Goal: Task Accomplishment & Management: Manage account settings

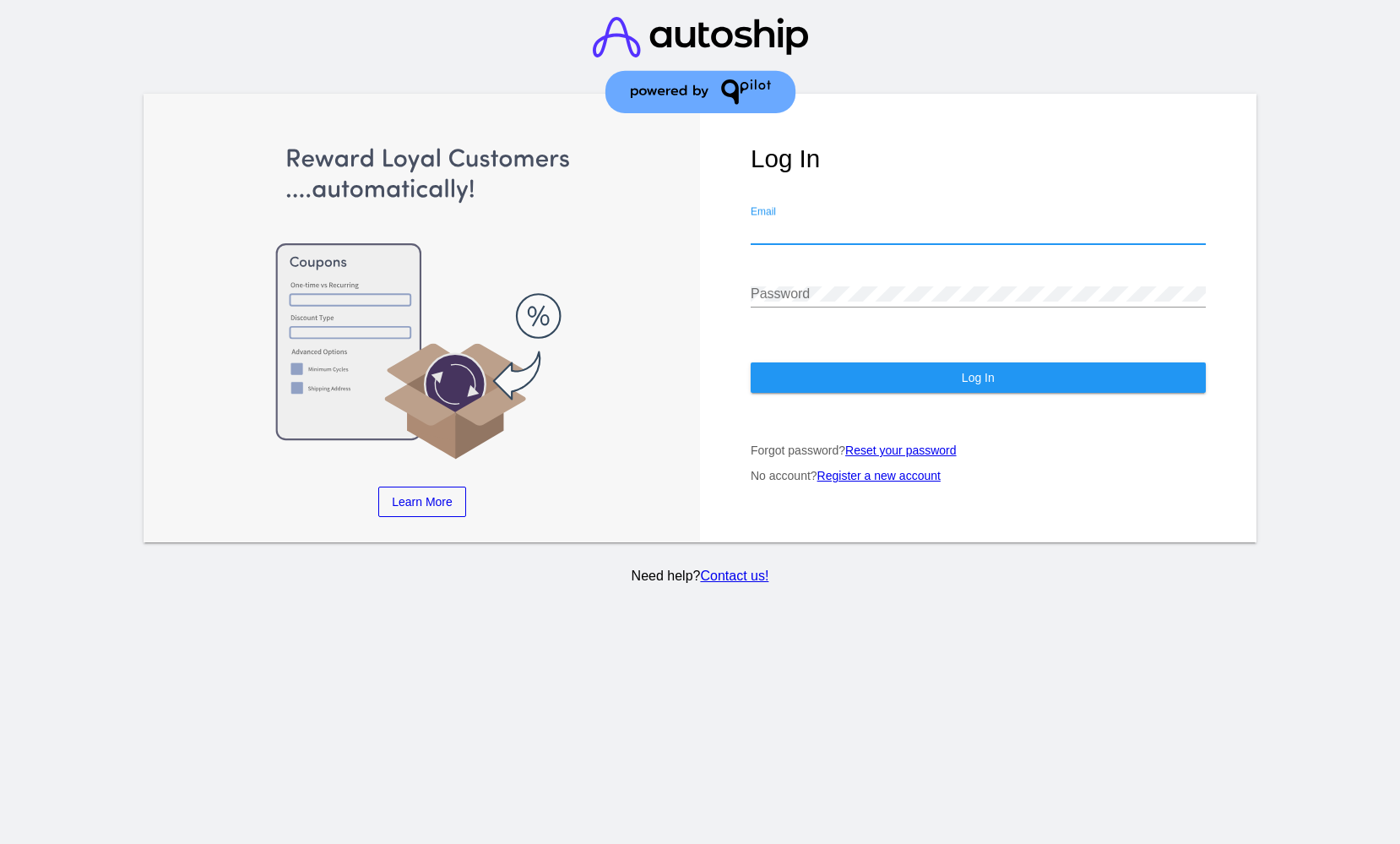
type input "[EMAIL_ADDRESS][DOMAIN_NAME]"
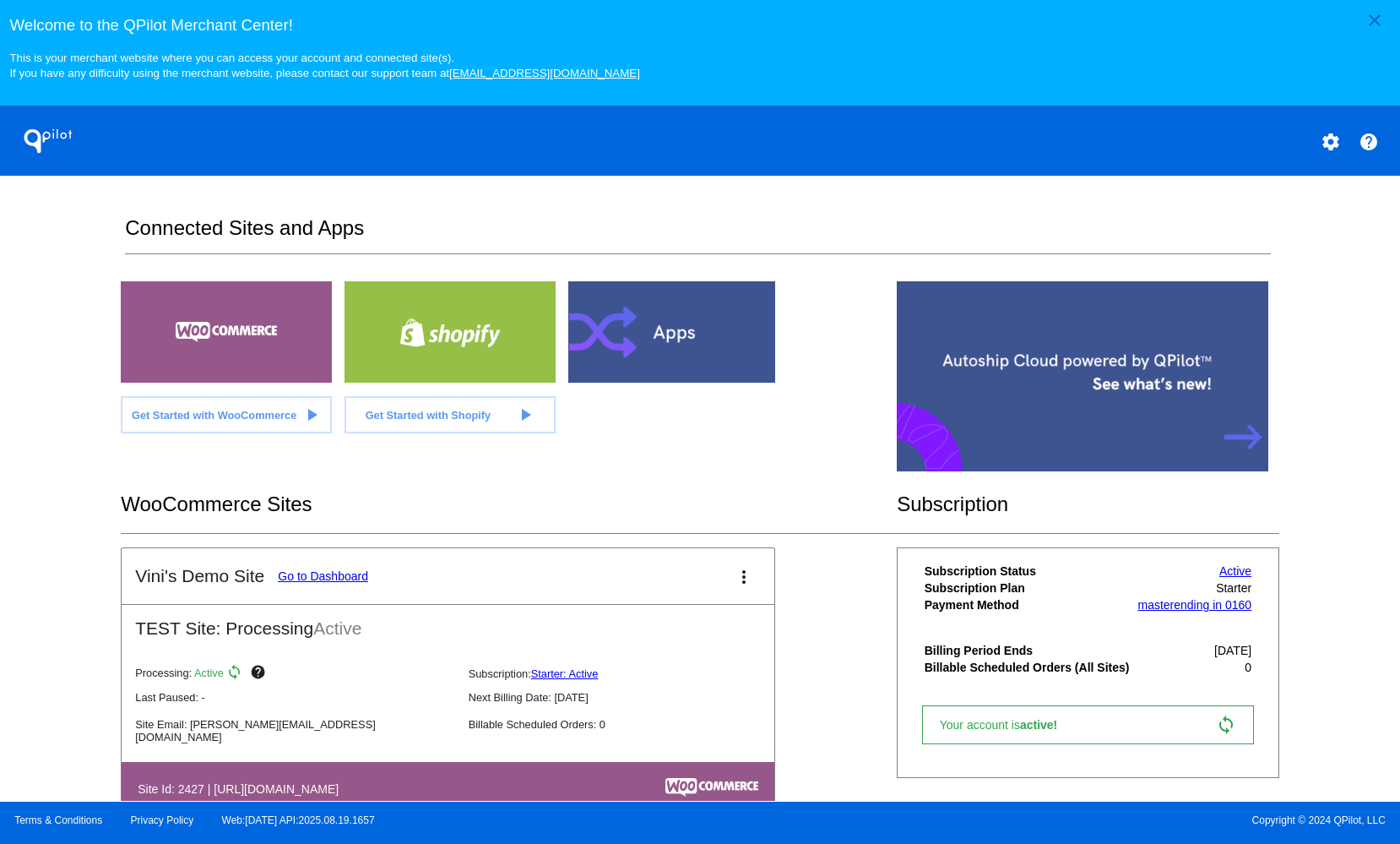
scroll to position [51, 0]
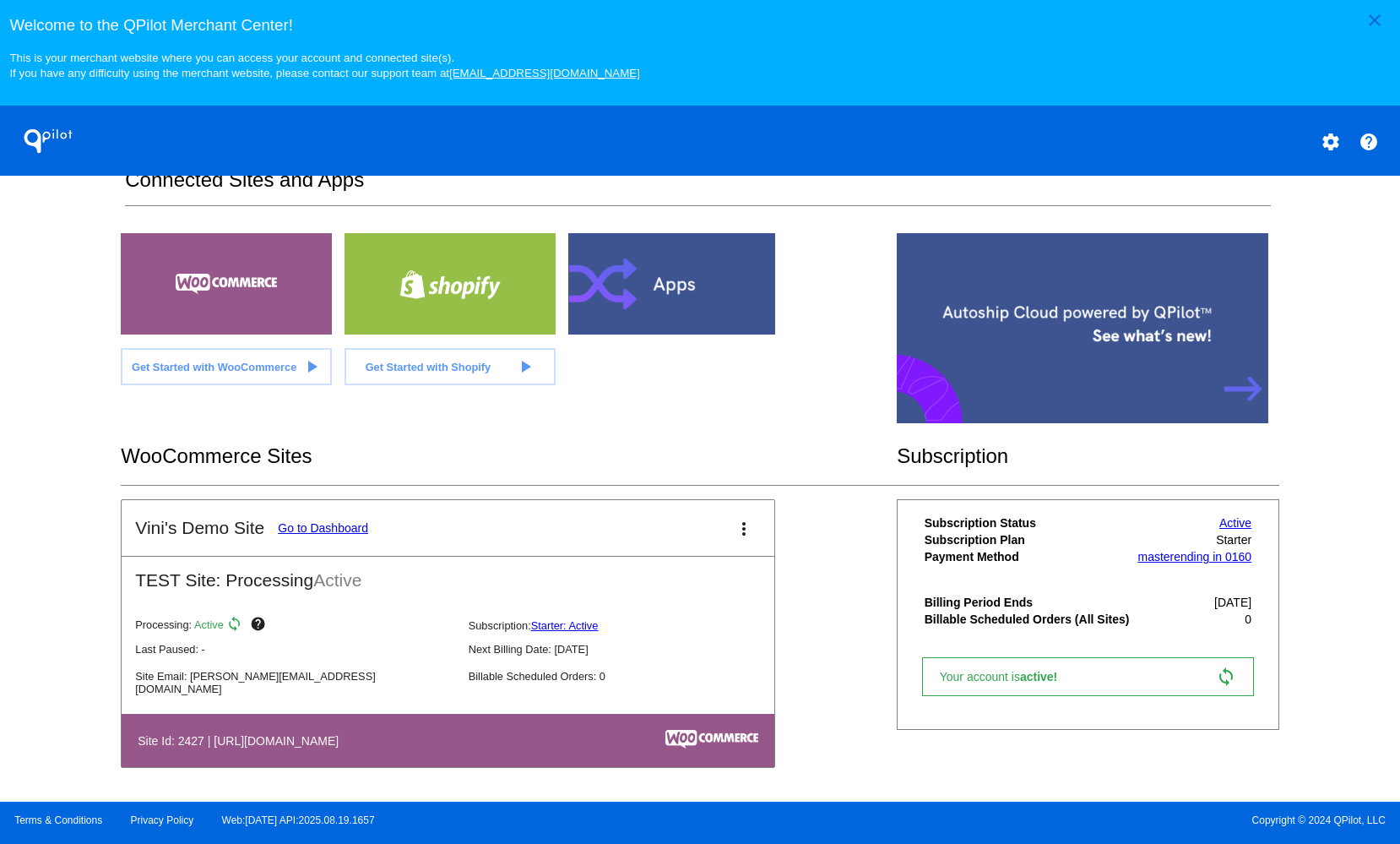
click at [325, 527] on link "Go to Dashboard" at bounding box center [323, 527] width 91 height 13
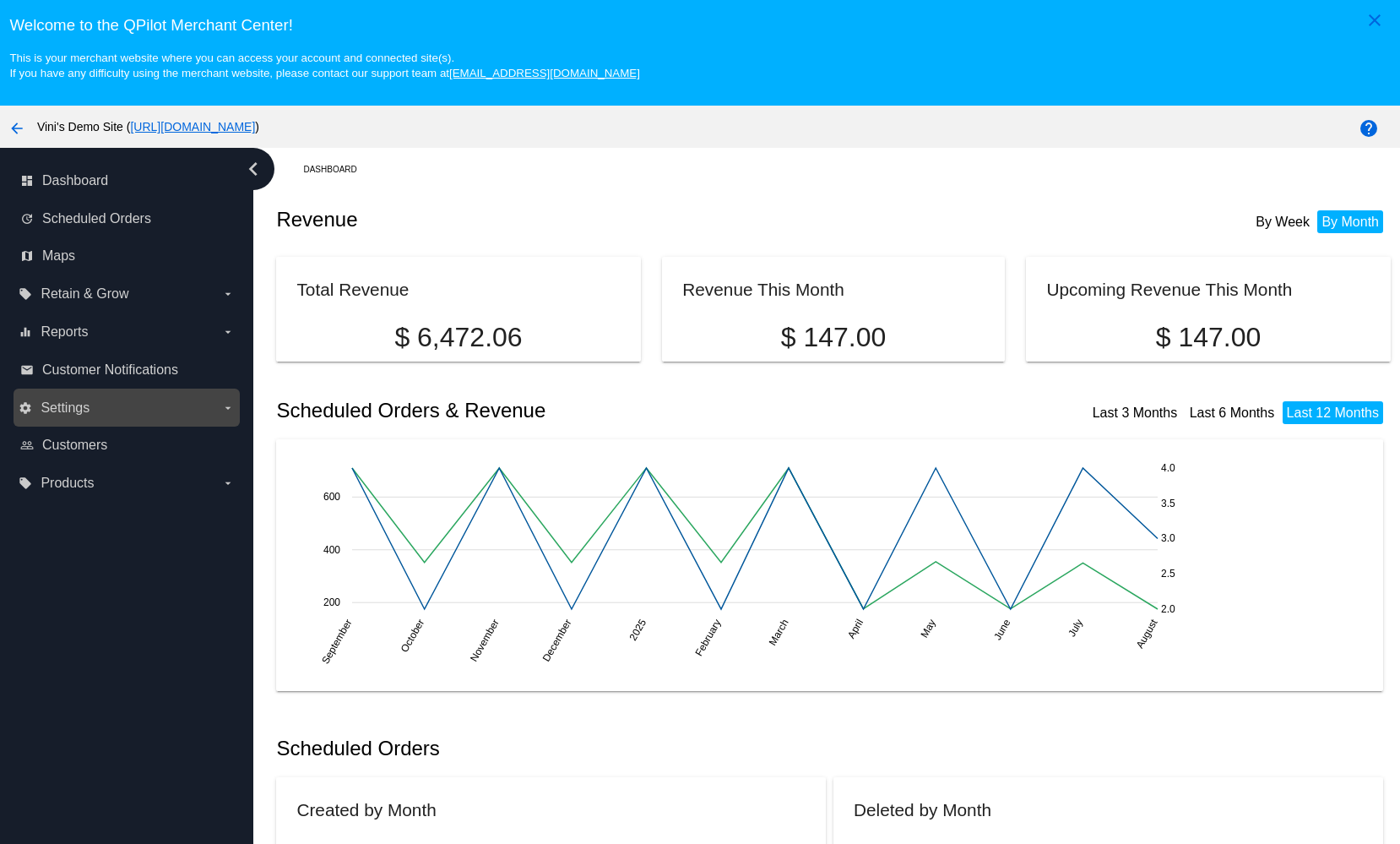
drag, startPoint x: 98, startPoint y: 408, endPoint x: 100, endPoint y: 420, distance: 12.2
click at [98, 408] on label "settings Settings arrow_drop_down" at bounding box center [126, 408] width 216 height 27
click at [0, 0] on input "settings Settings arrow_drop_down" at bounding box center [0, 0] width 0 height 0
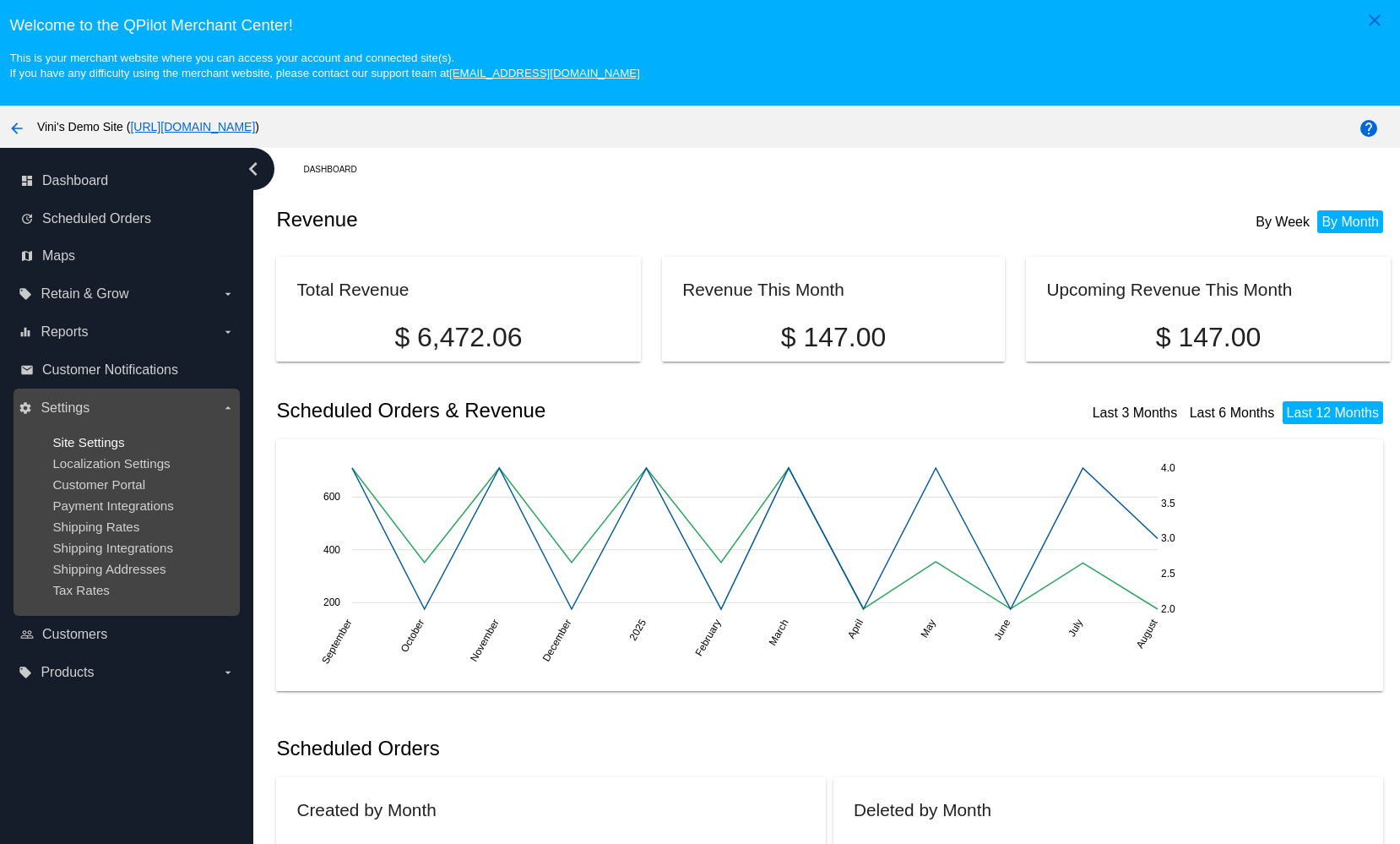
click at [105, 449] on span "Site Settings" at bounding box center [88, 442] width 72 height 14
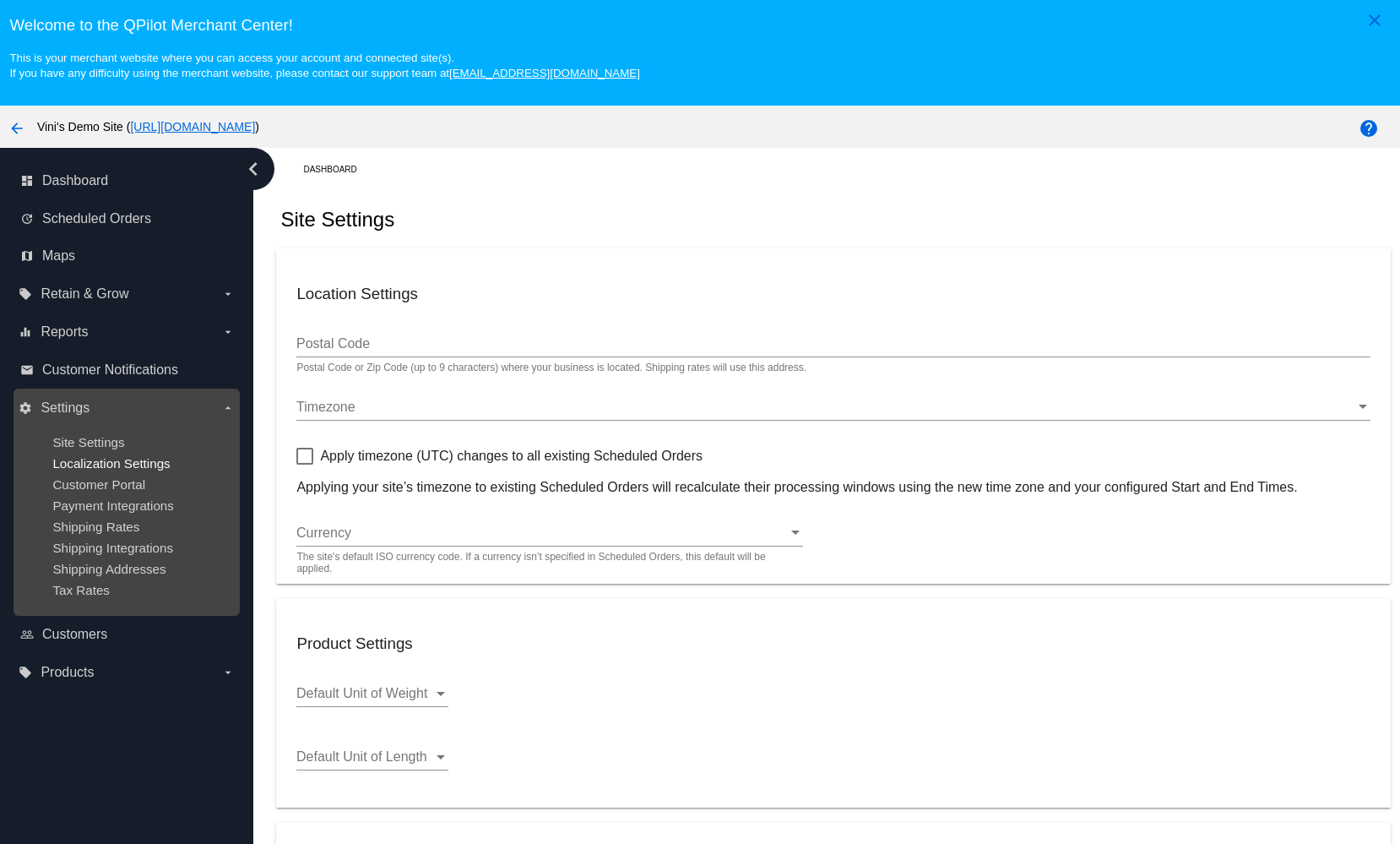
type input "00:00"
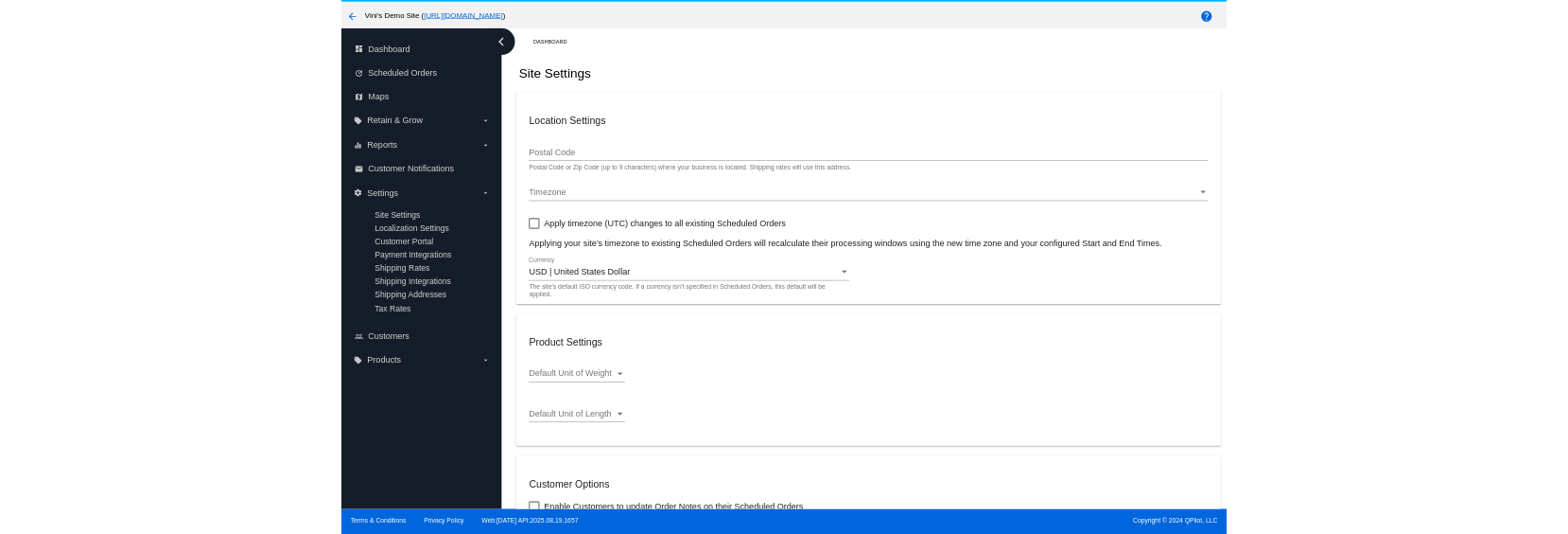
scroll to position [119, 0]
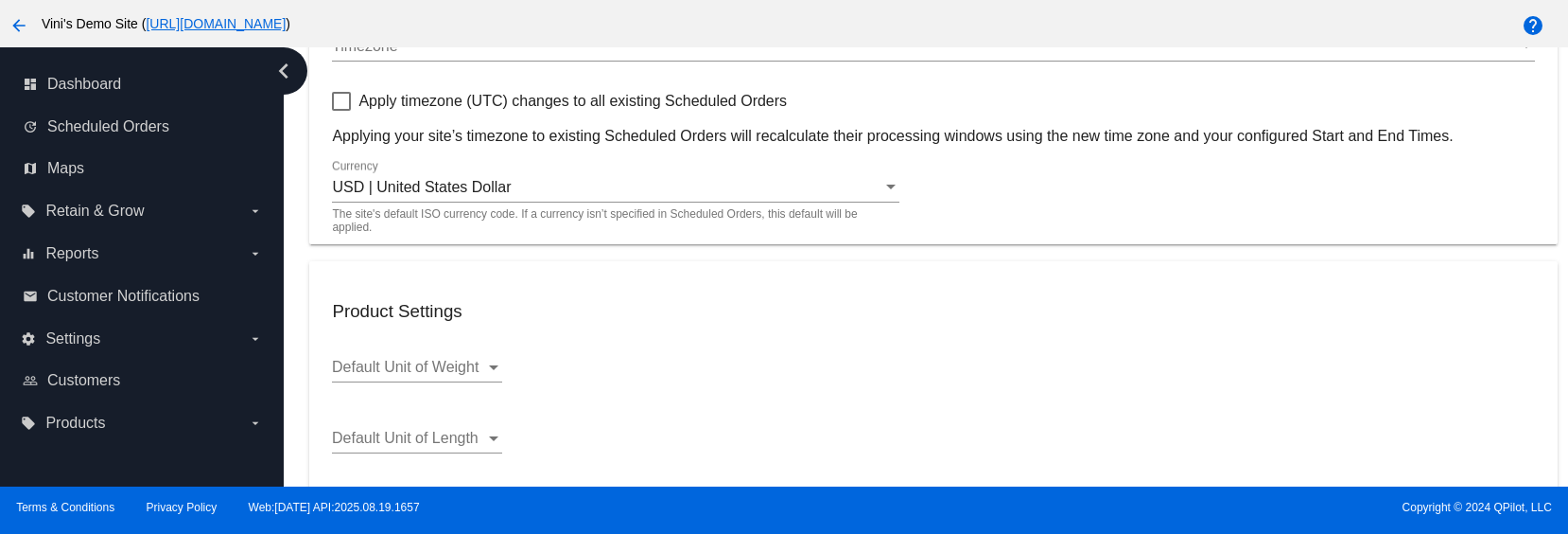
scroll to position [894, 0]
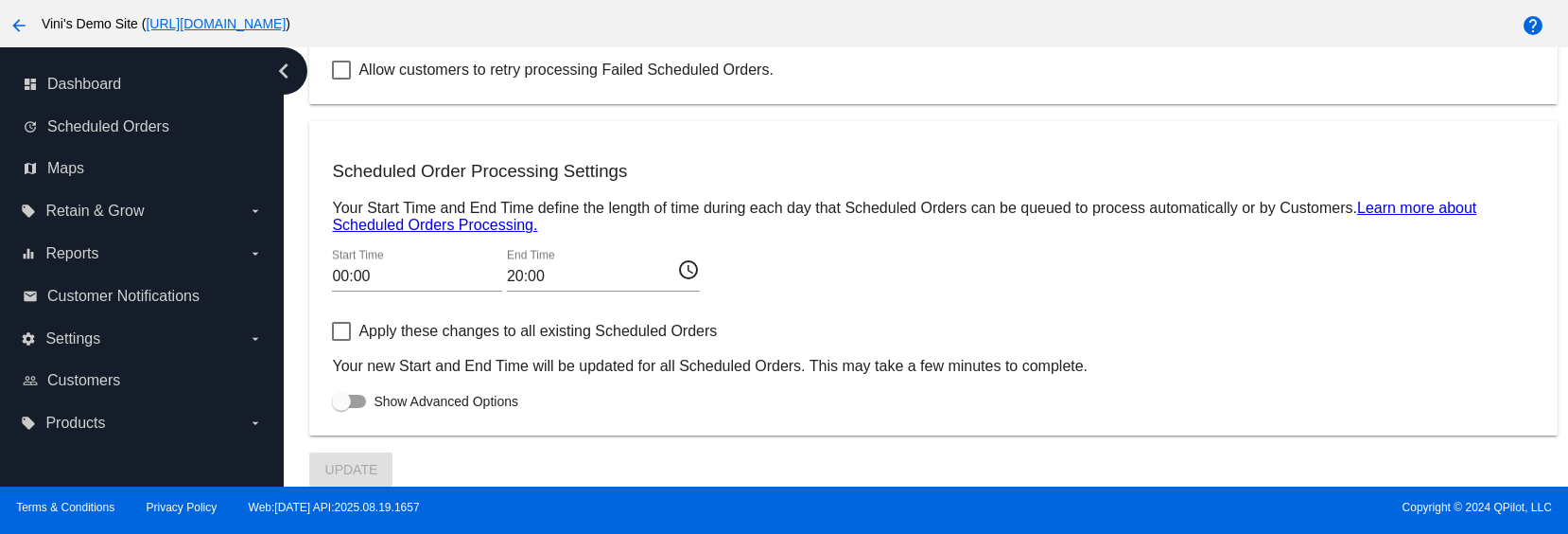
click at [1111, 374] on p "Your new Start and End Time will be updated for all Scheduled Orders. This may …" at bounding box center [934, 366] width 1202 height 17
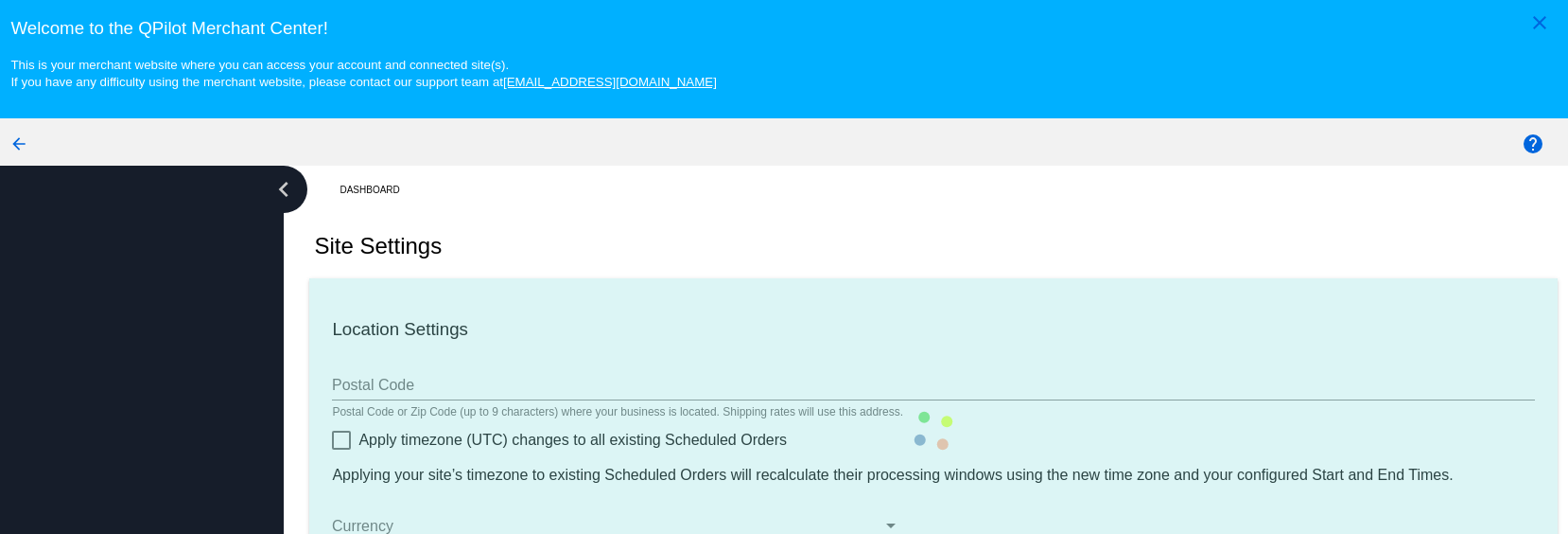
type input "00:00"
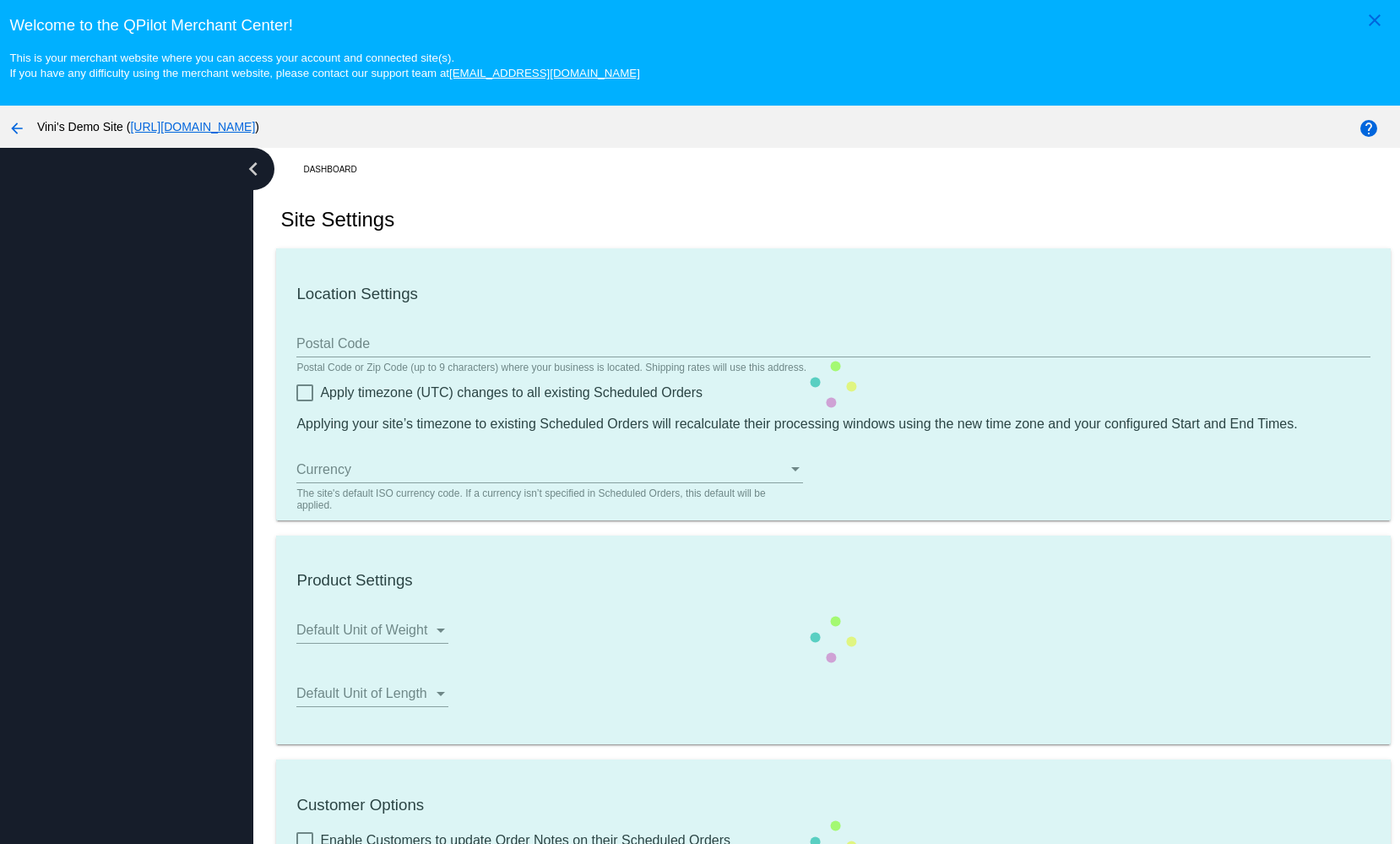
type input "00:00"
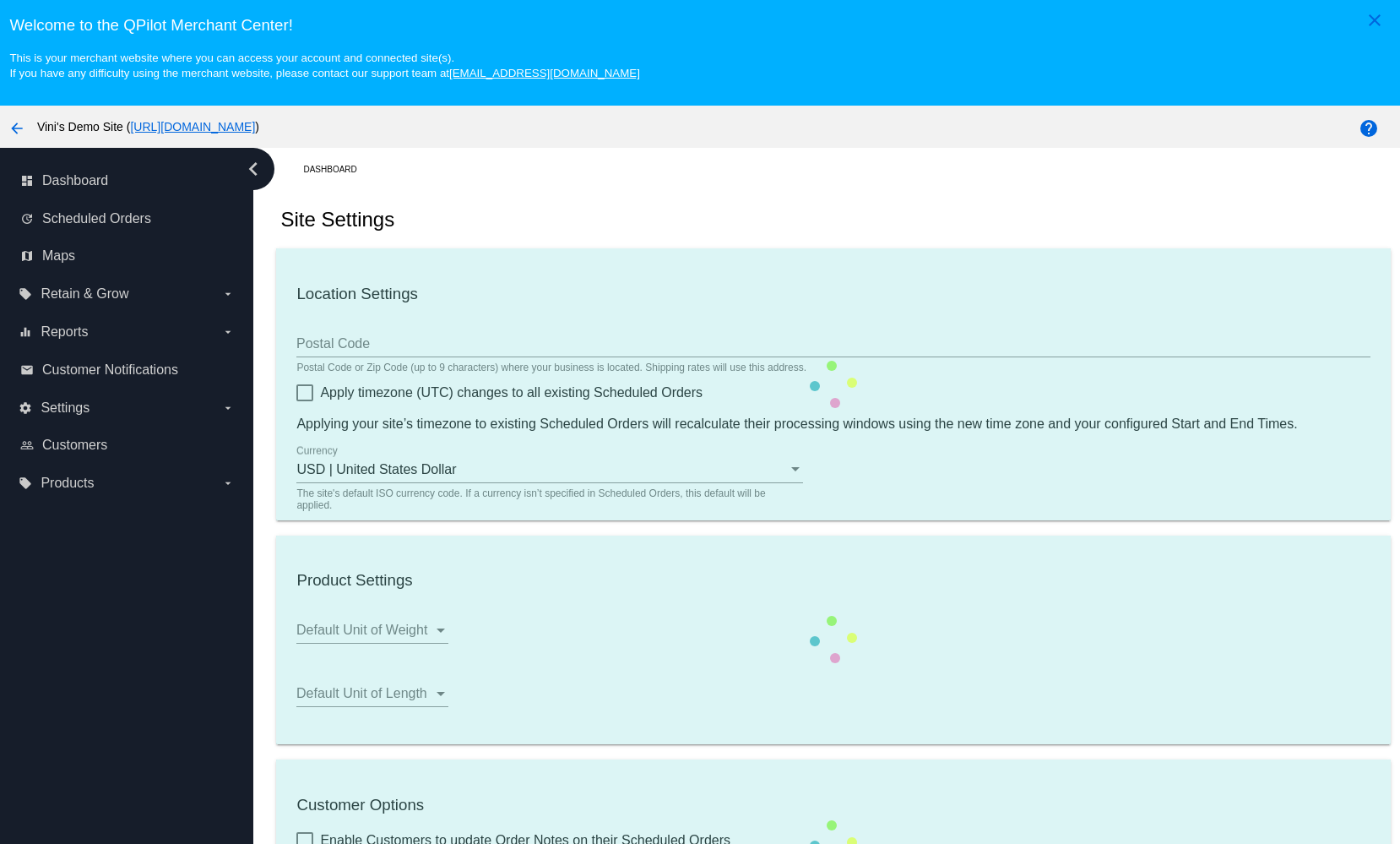
scroll to position [106, 0]
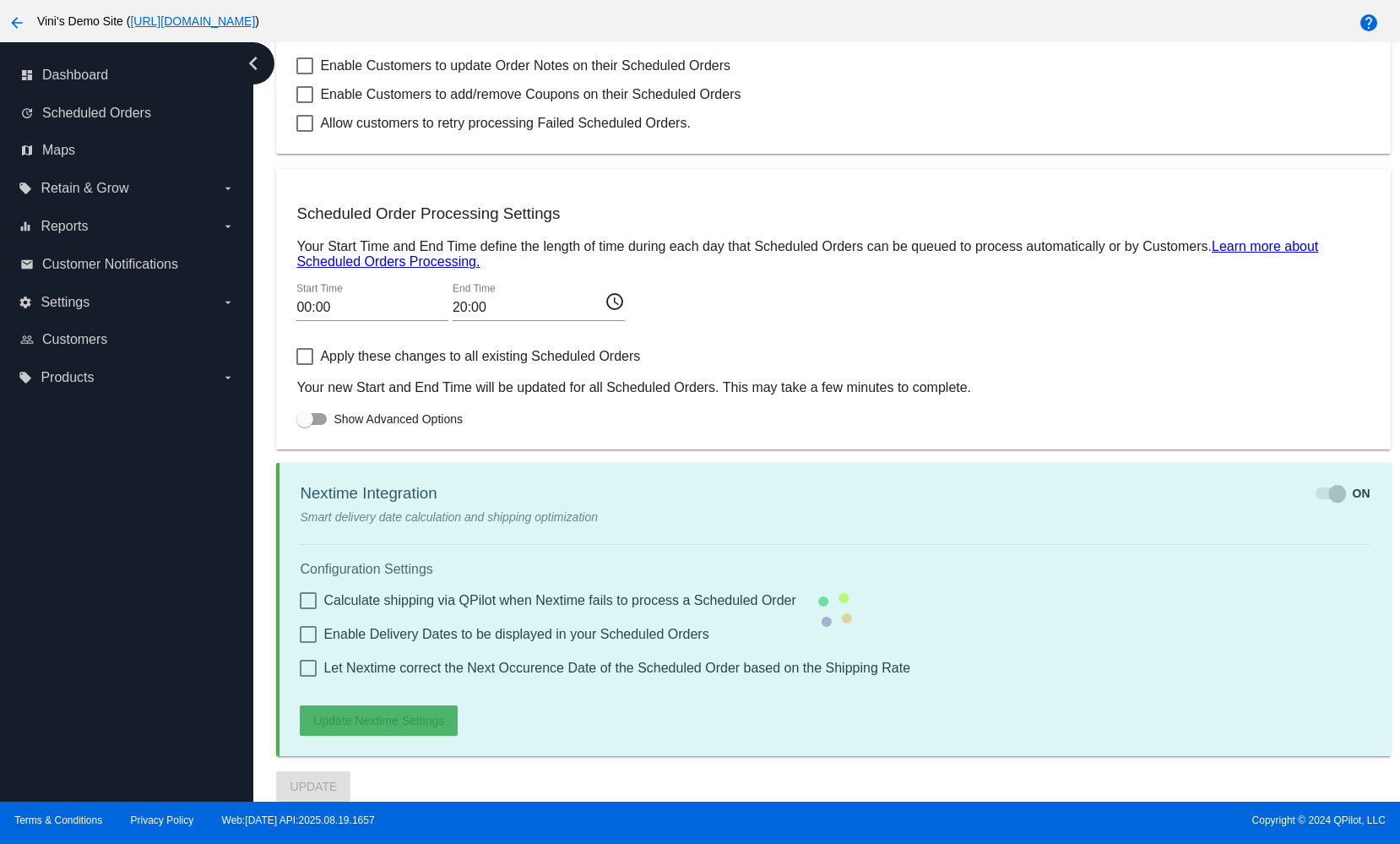
checkbox input "true"
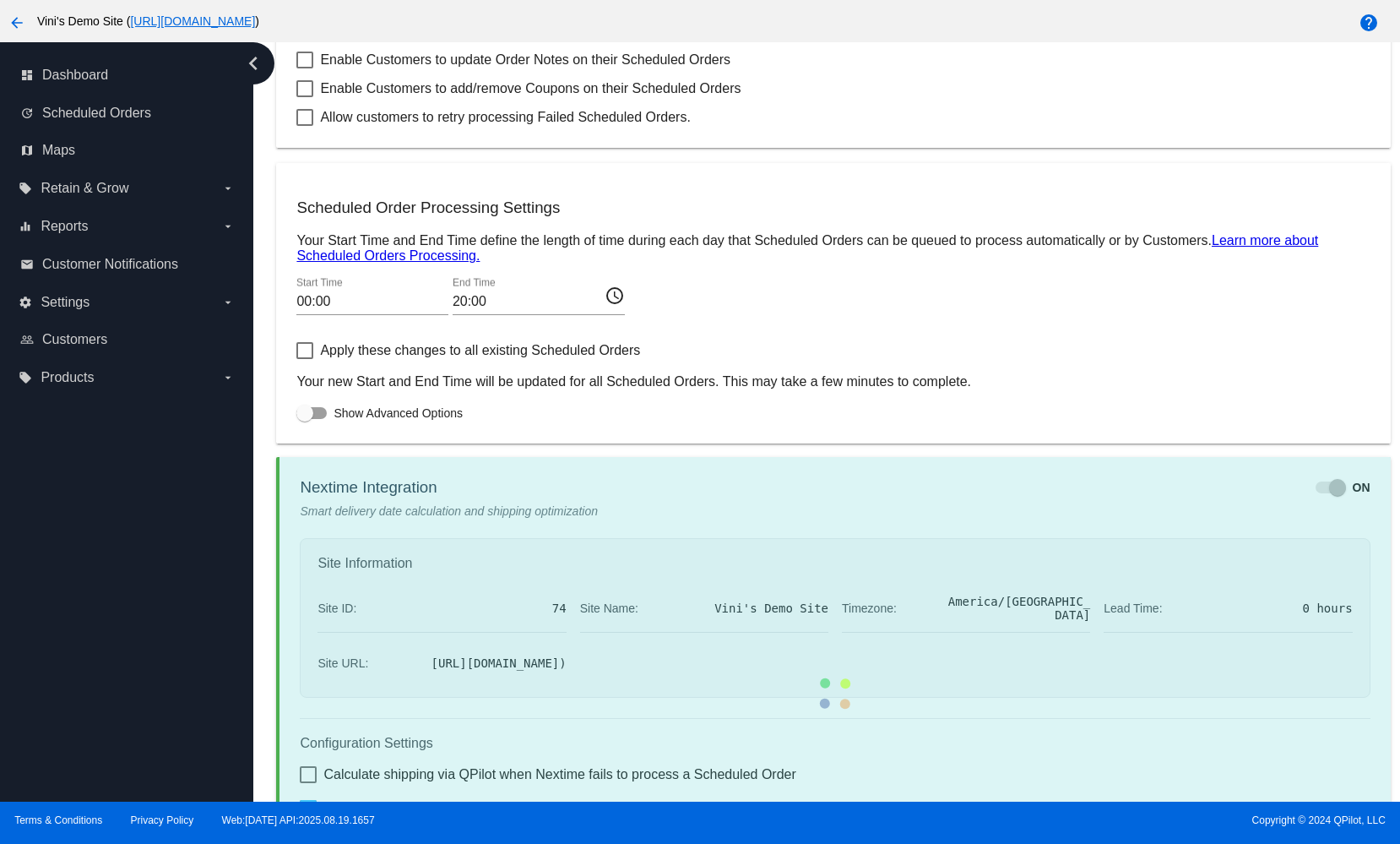
checkbox input "true"
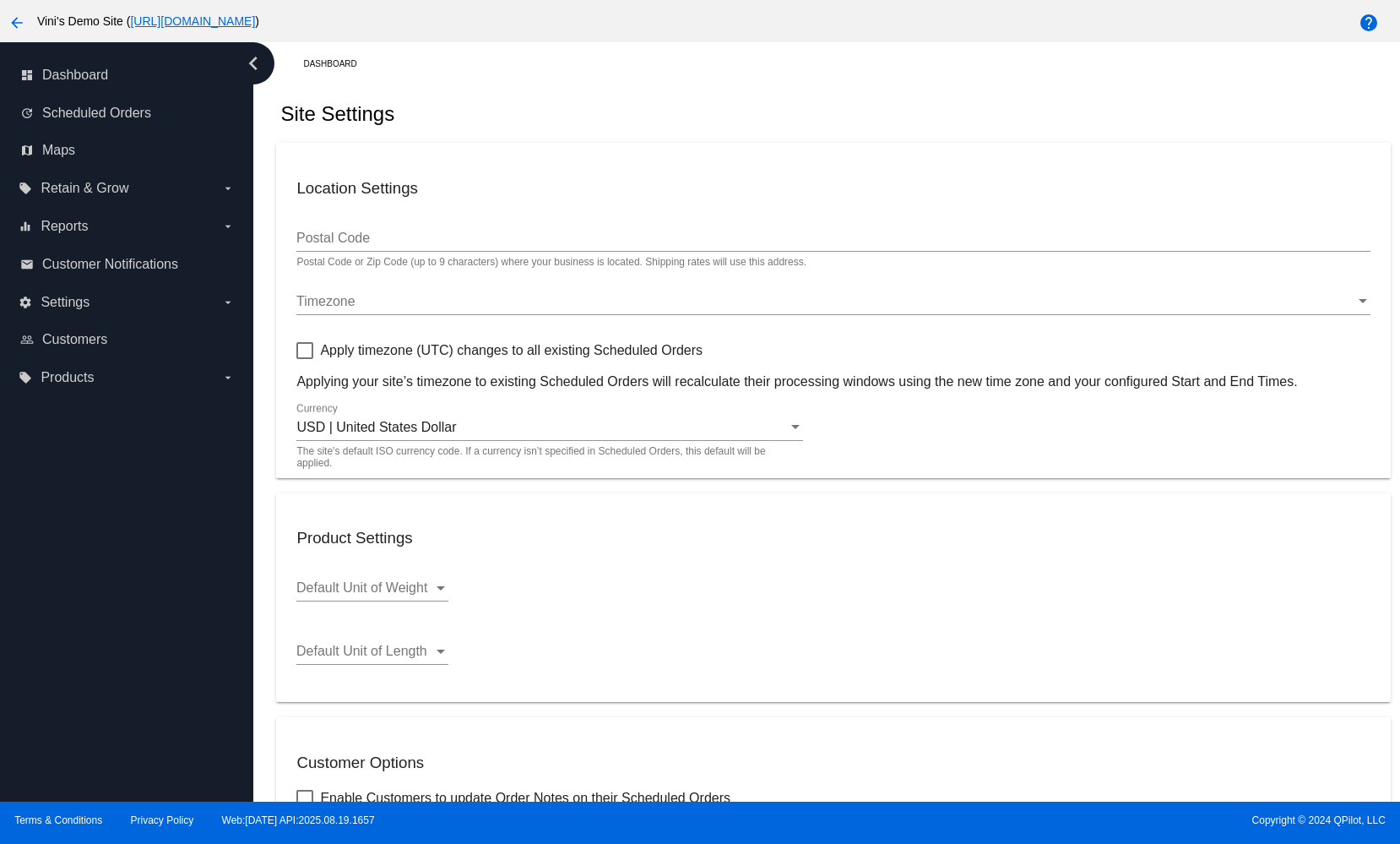
scroll to position [0, 0]
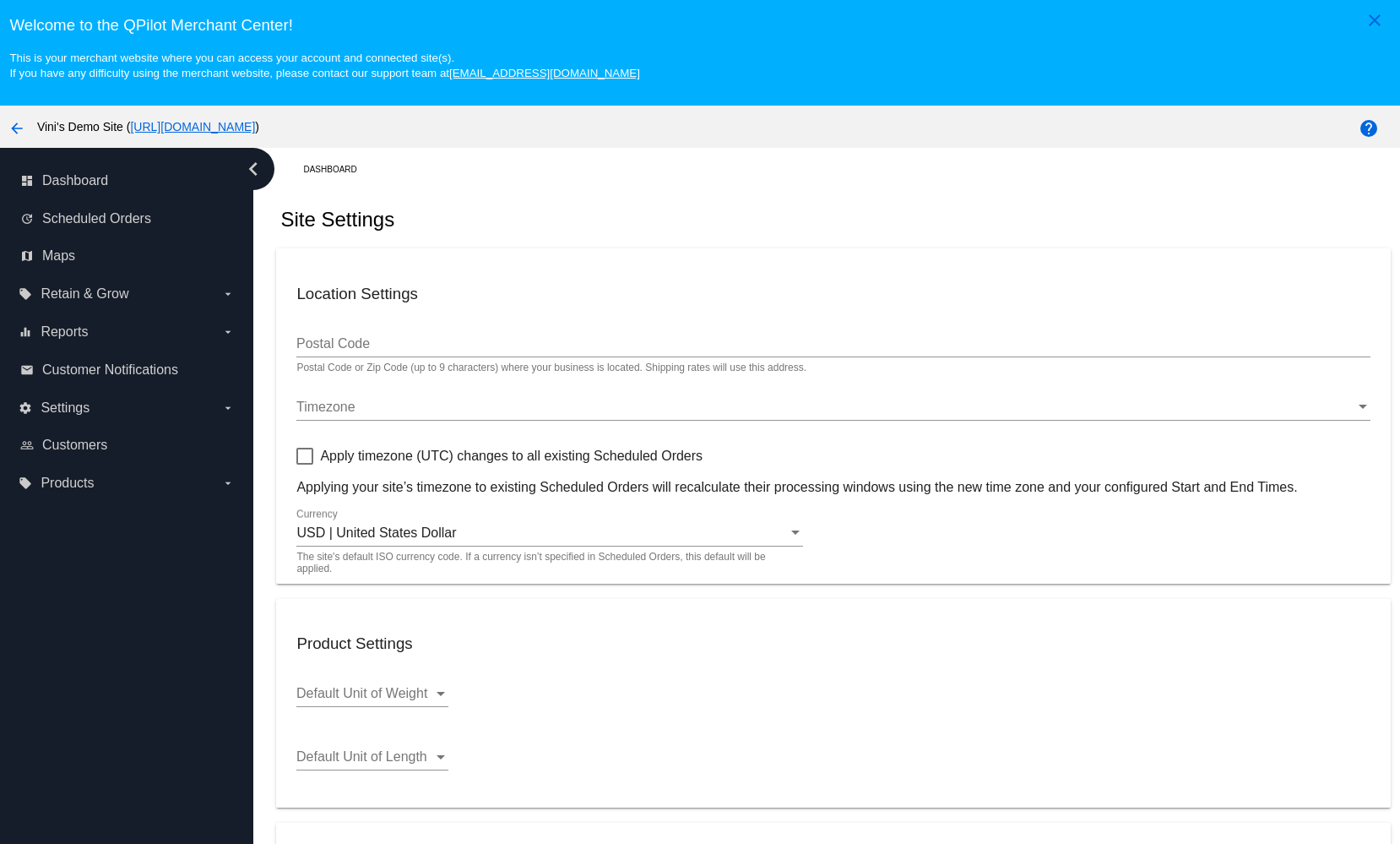
click at [718, 3] on div "Welcome to the QPilot Merchant Center! This is your merchant website where you …" at bounding box center [700, 40] width 1400 height 80
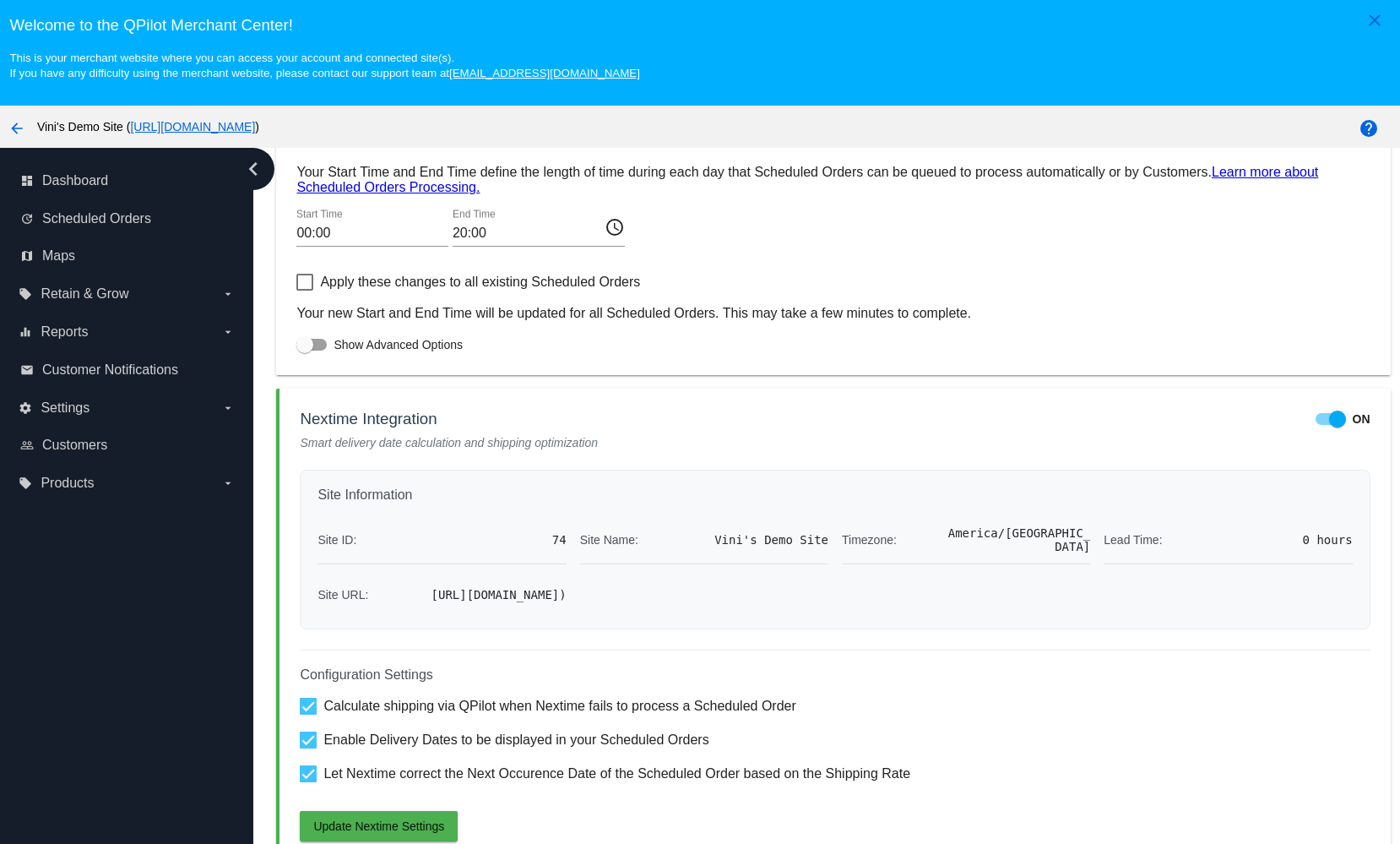
scroll to position [106, 0]
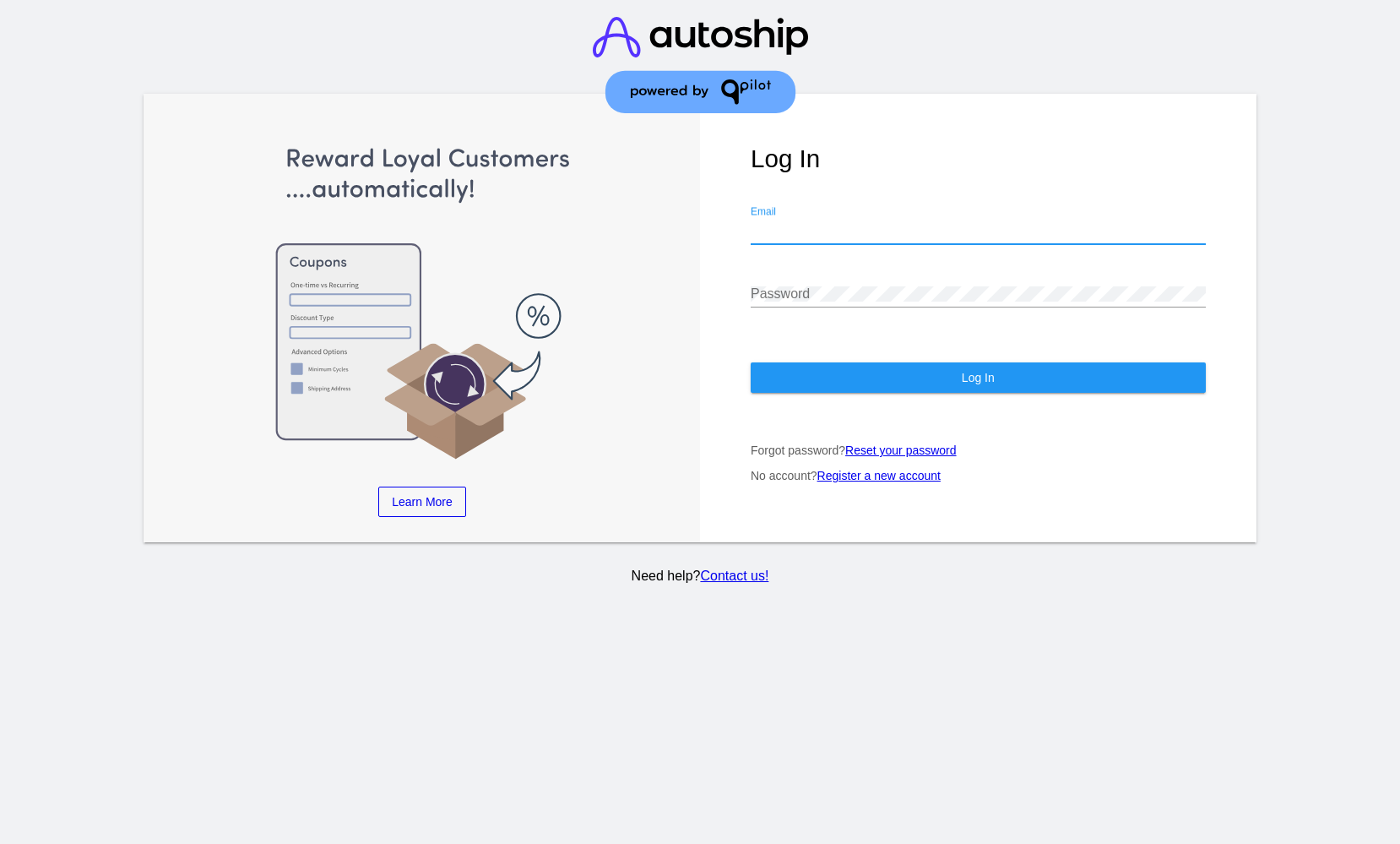
type input "[EMAIL_ADDRESS][DOMAIN_NAME]"
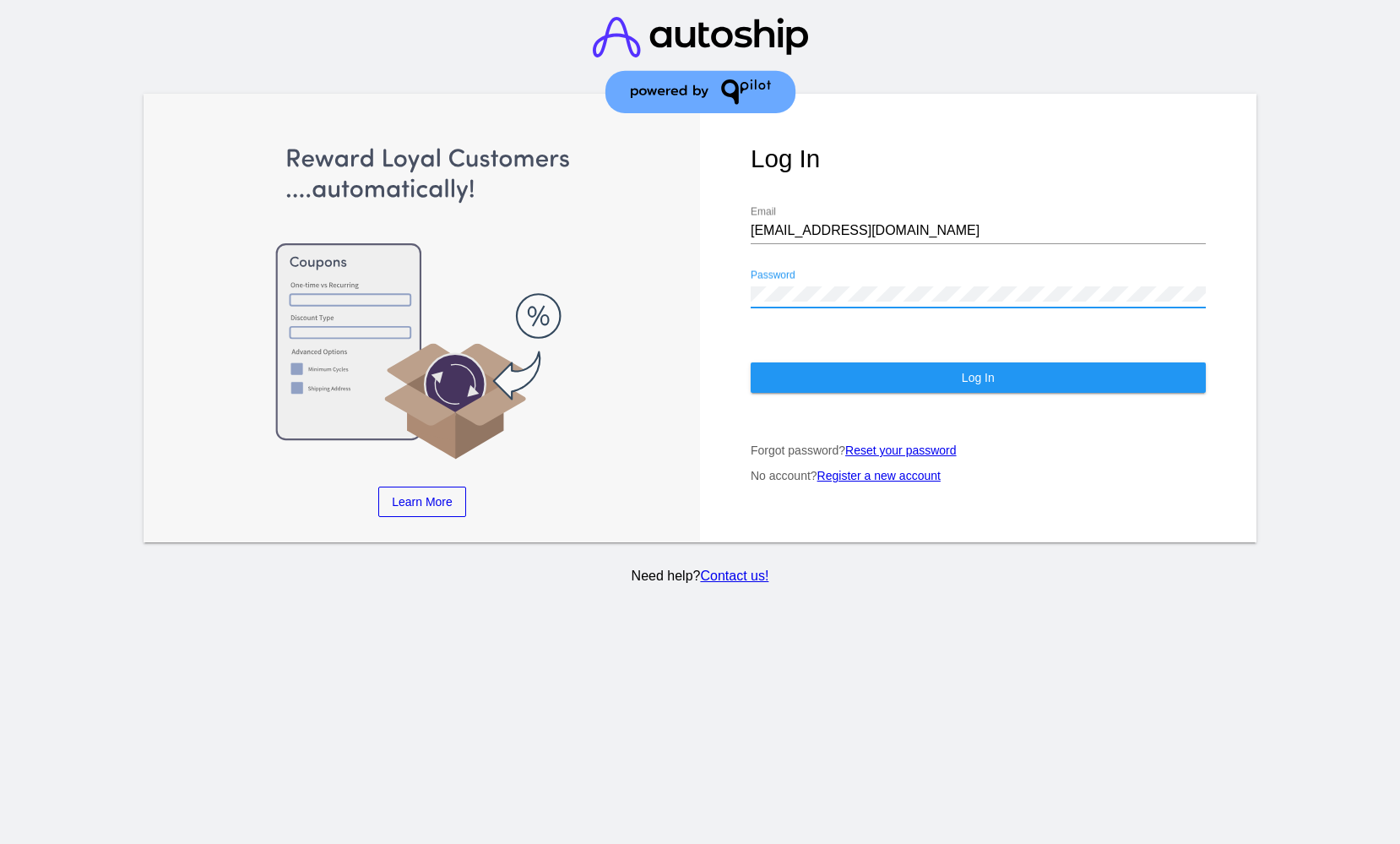
click at [971, 372] on span "Log In" at bounding box center [978, 377] width 33 height 13
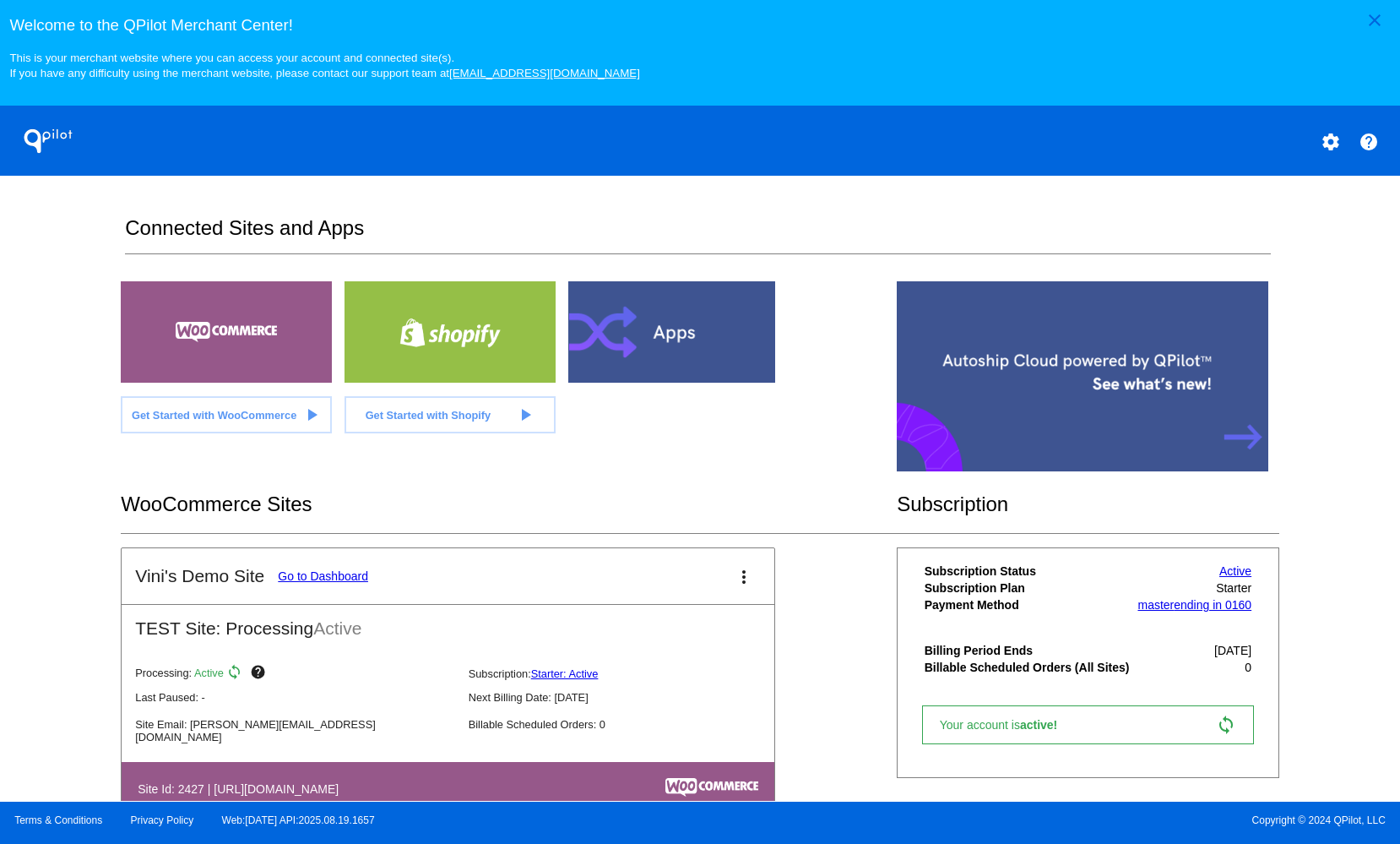
scroll to position [51, 0]
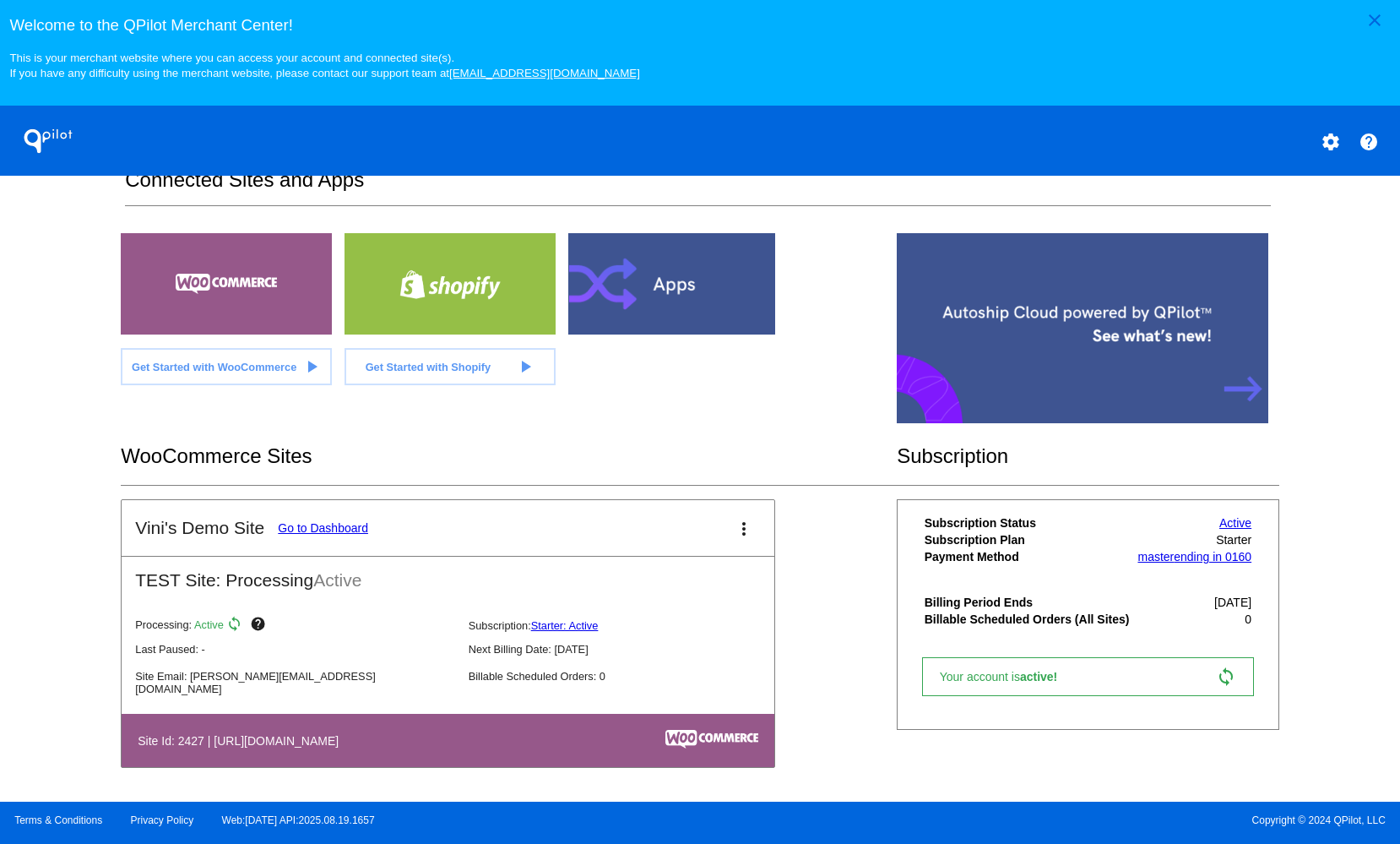
click at [196, 744] on h4 "Site Id: 2427 | [URL][DOMAIN_NAME]" at bounding box center [243, 740] width 209 height 13
click at [196, 744] on h4 "Site Id: 2427 | [URL][DOMAIN_NAME]" at bounding box center [243, 740] width 209 height 13
copy h4 "2427"
click at [1342, 145] on button "settings" at bounding box center [1330, 141] width 34 height 34
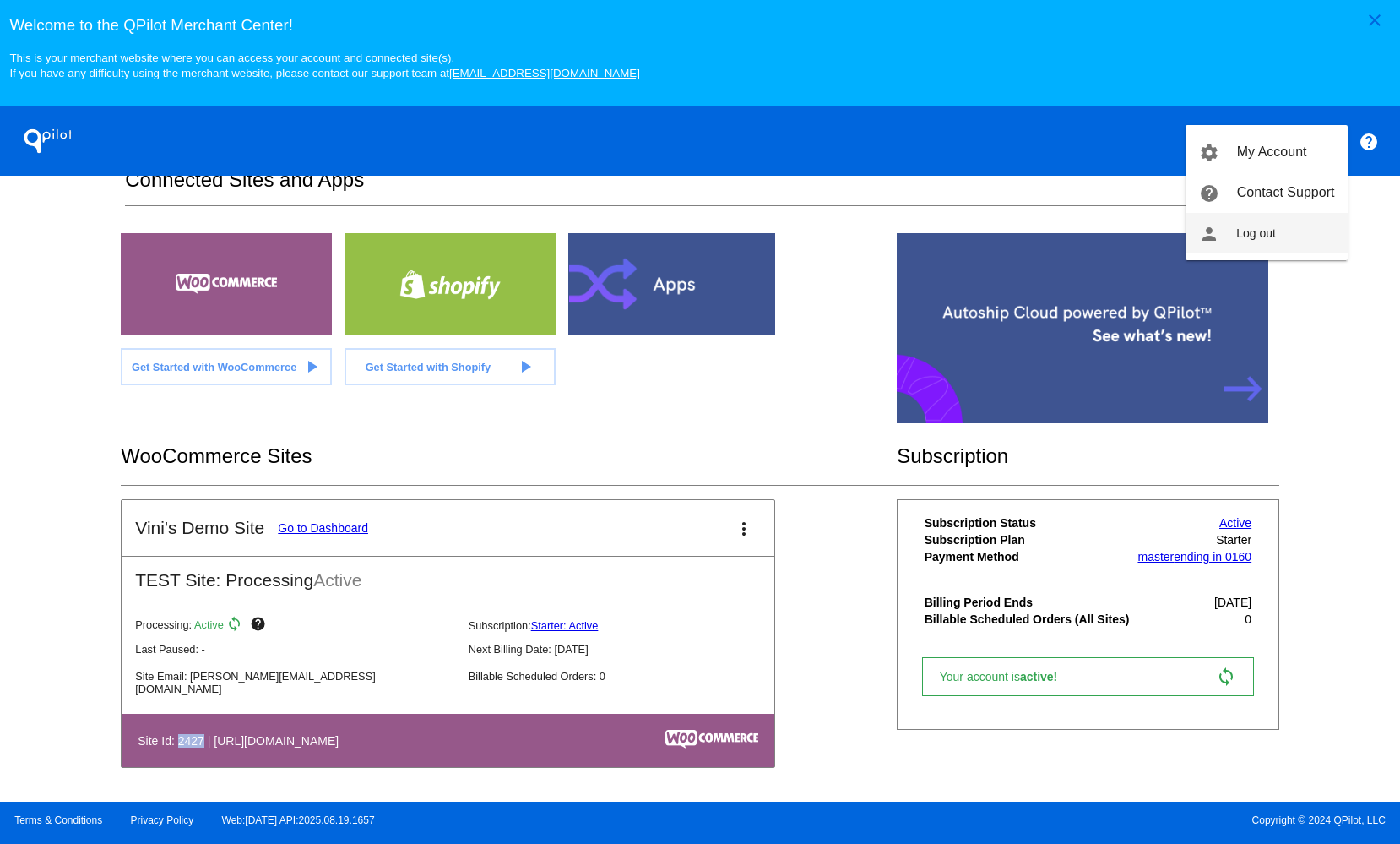
click at [1282, 227] on button "person Log out" at bounding box center [1266, 233] width 162 height 40
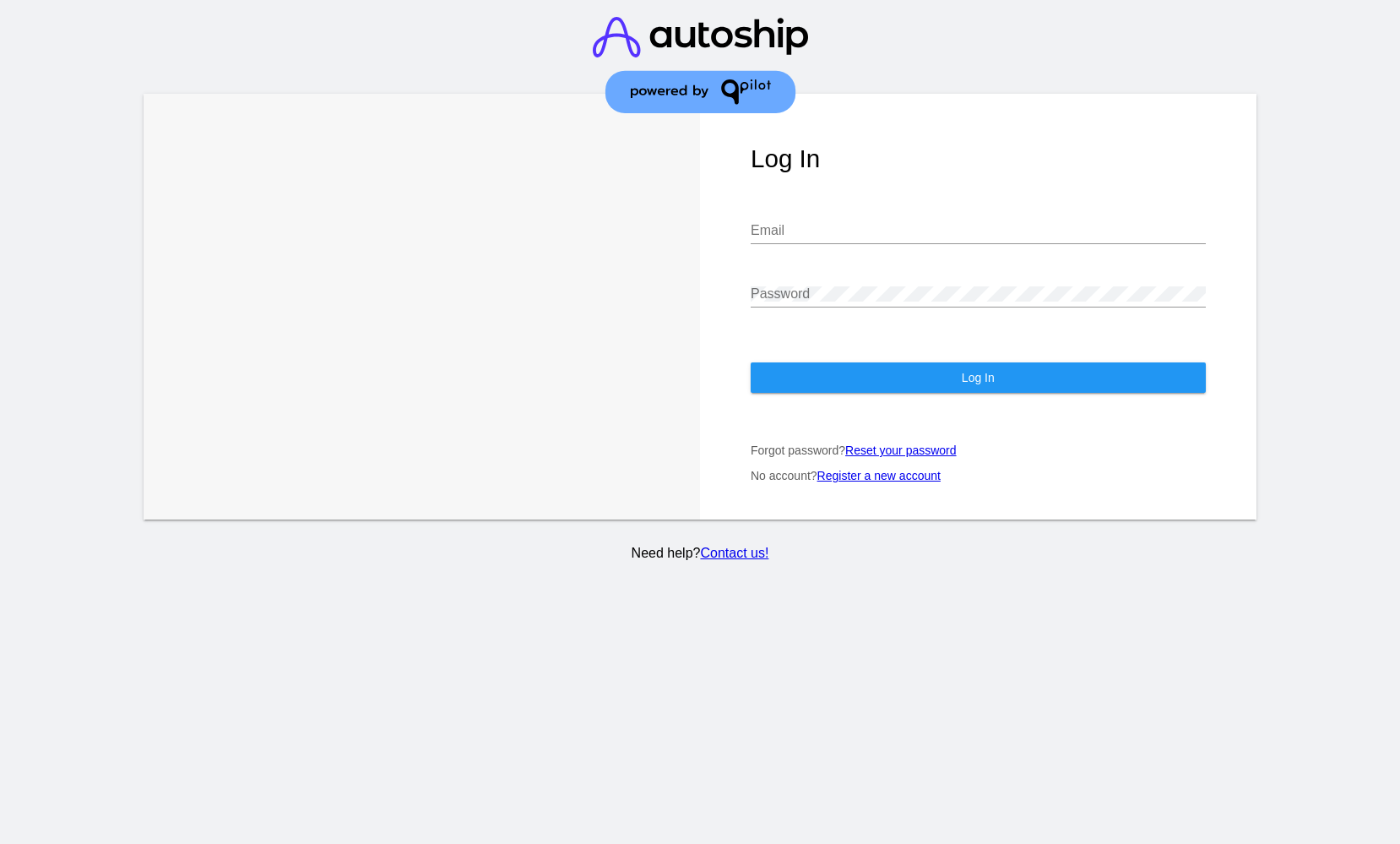
click at [863, 252] on div "Email" at bounding box center [978, 233] width 456 height 55
click at [871, 214] on div "Email" at bounding box center [978, 225] width 456 height 38
click at [853, 224] on input "Email" at bounding box center [978, 230] width 456 height 15
type input "[EMAIL_ADDRESS][DOMAIN_NAME]"
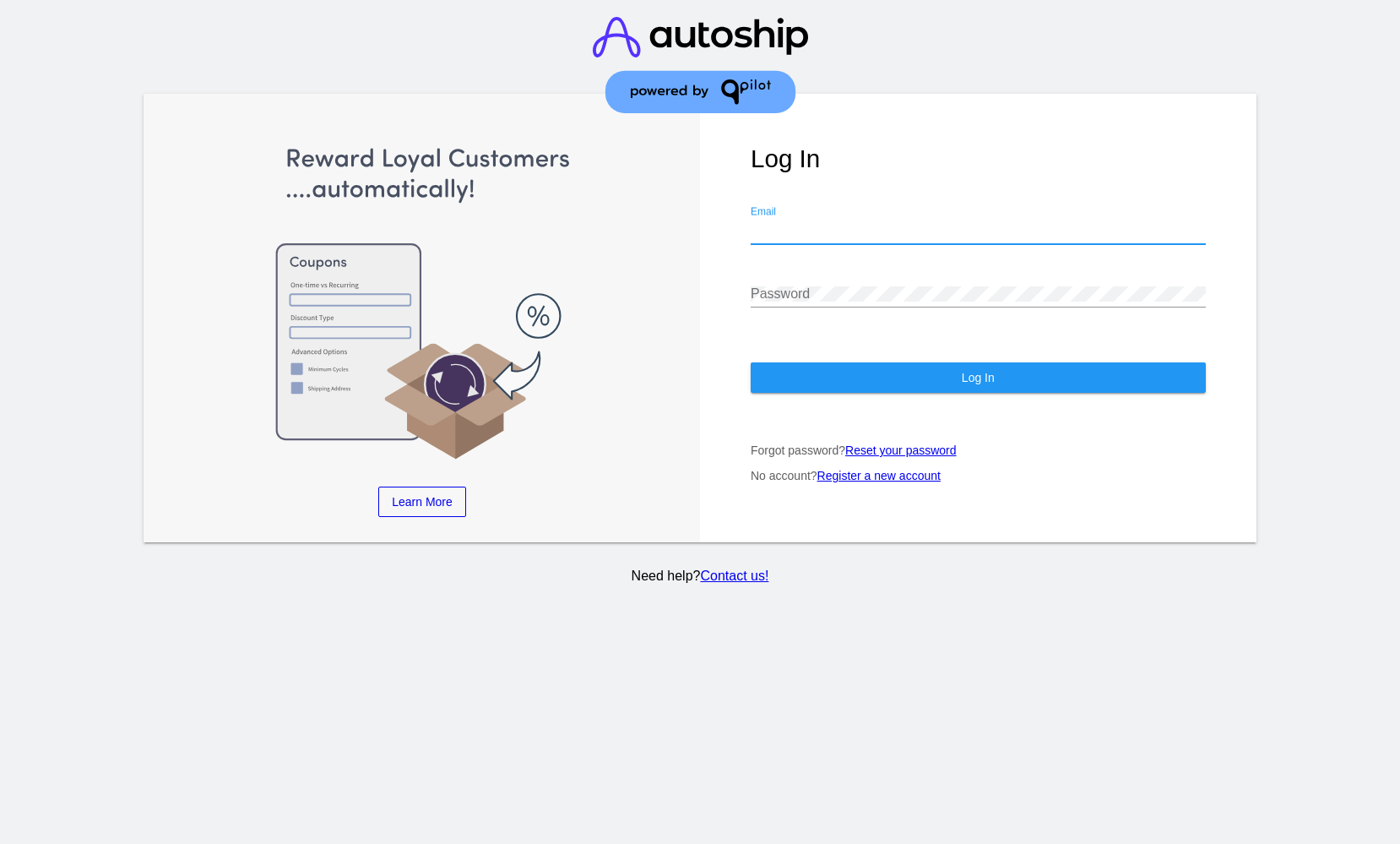
type input "[EMAIL_ADDRESS][DOMAIN_NAME]"
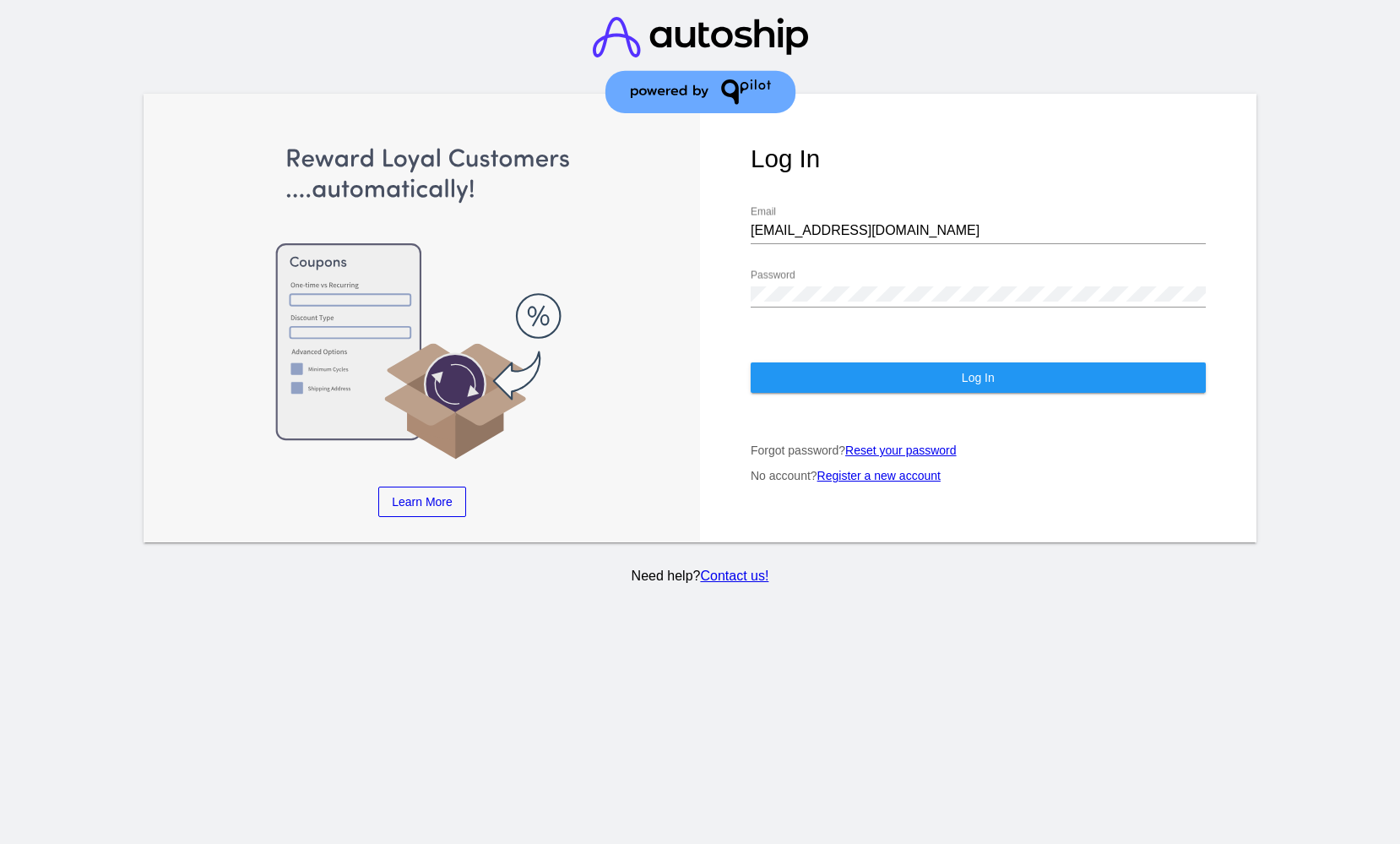
click at [832, 356] on div "Log In [EMAIL_ADDRESS][DOMAIN_NAME] Email Password Log In Forgot password? Rese…" at bounding box center [978, 318] width 557 height 449
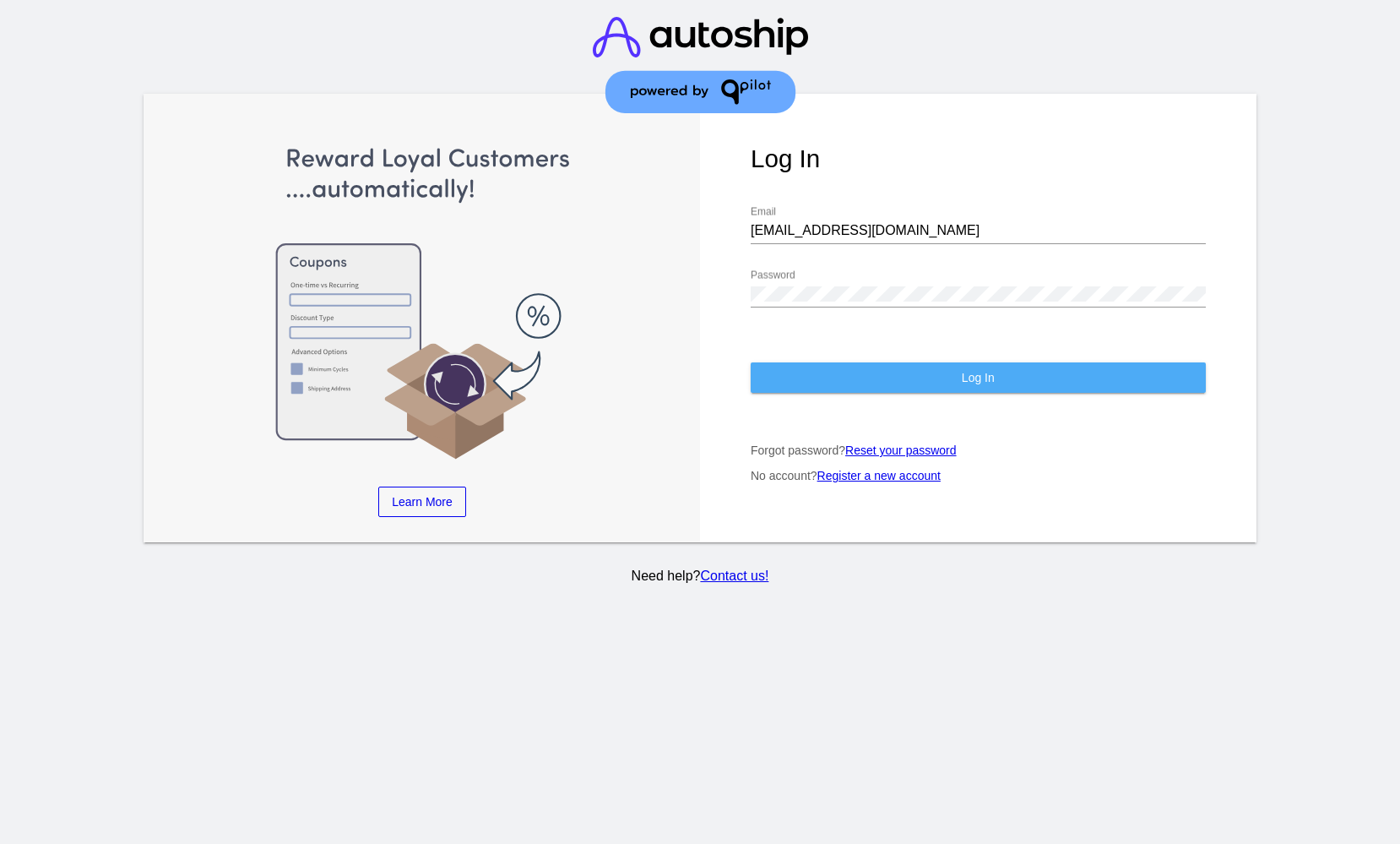
click at [834, 368] on button "Log In" at bounding box center [978, 377] width 456 height 31
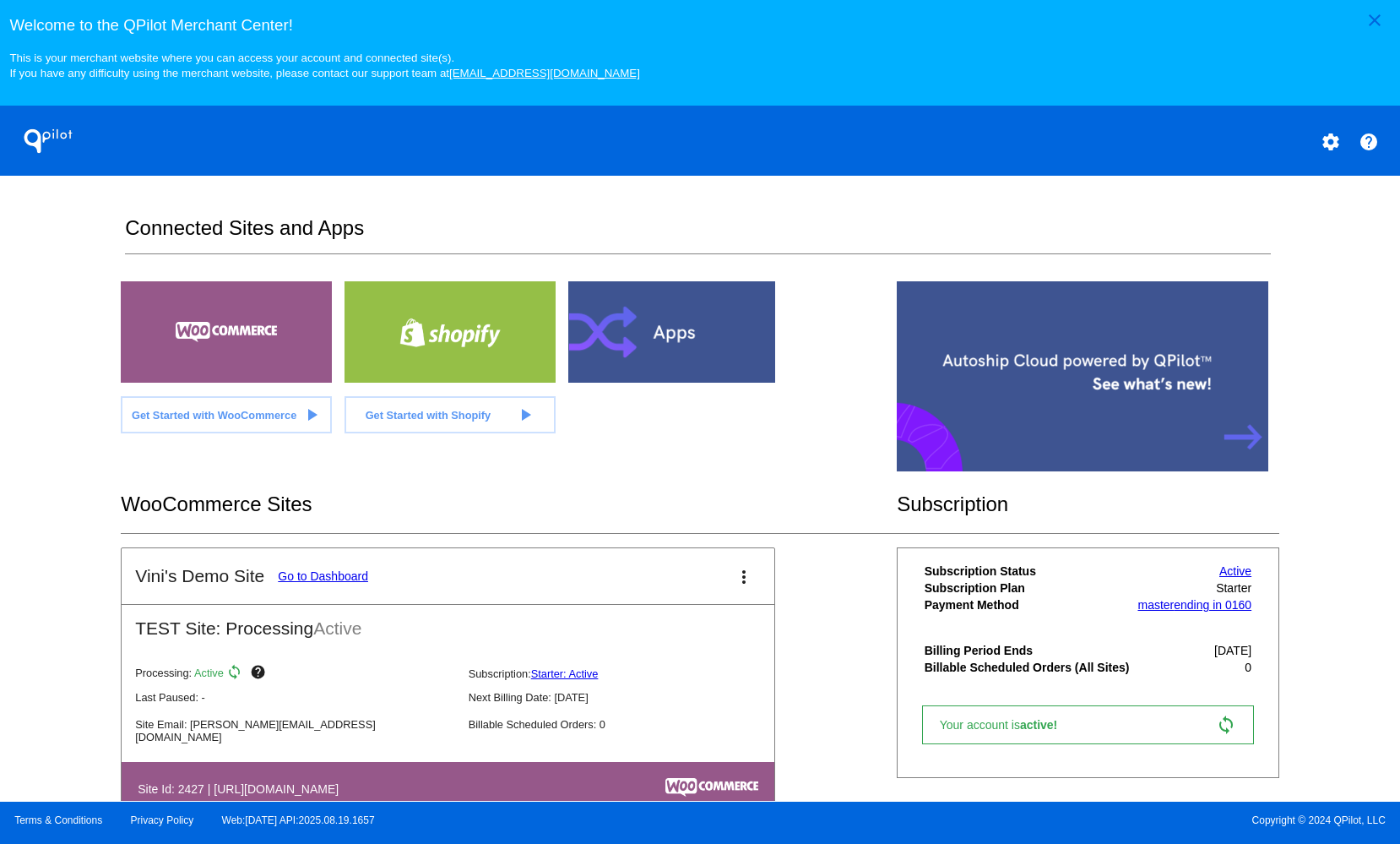
click at [645, 336] on div at bounding box center [674, 332] width 211 height 101
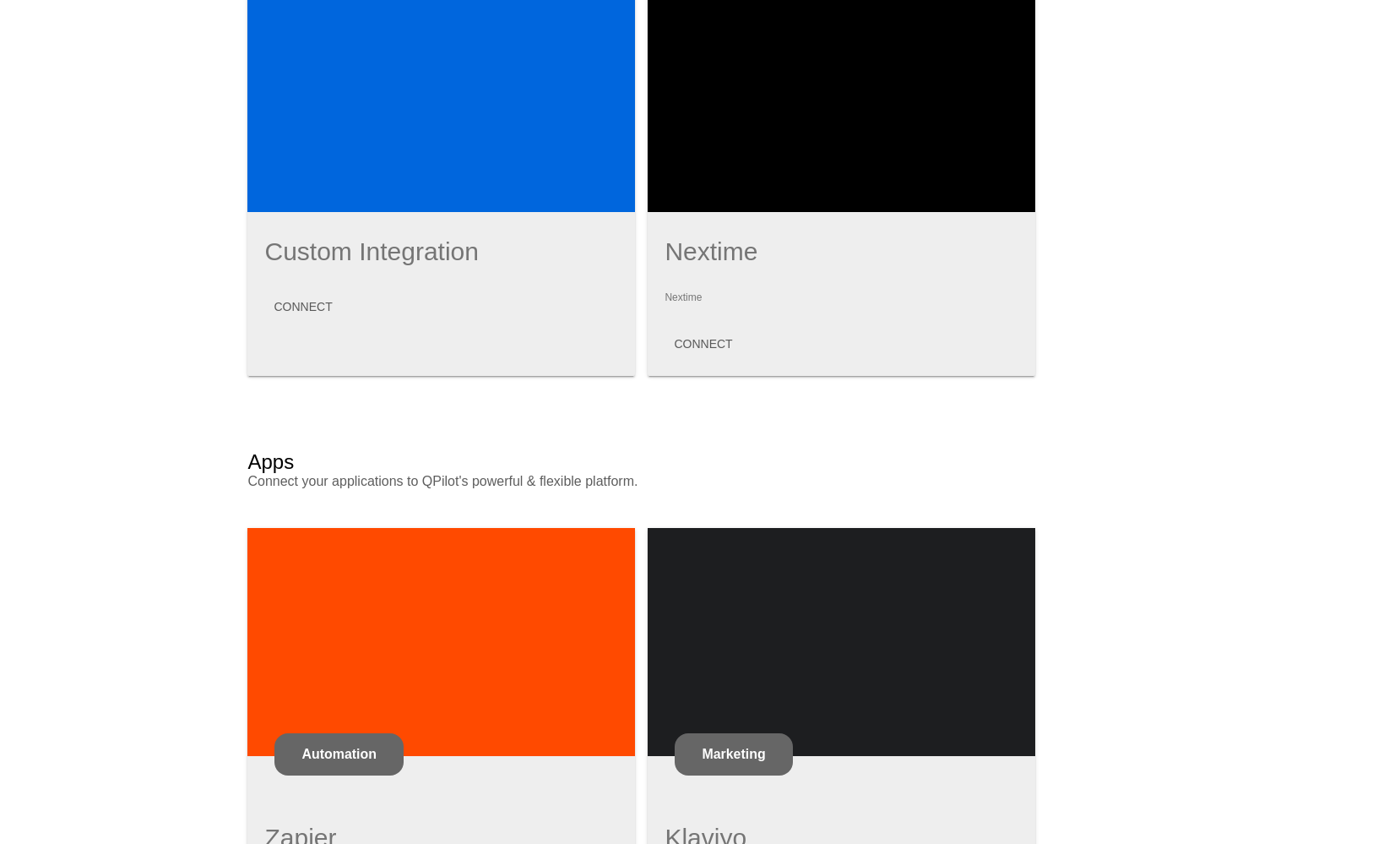
scroll to position [616, 0]
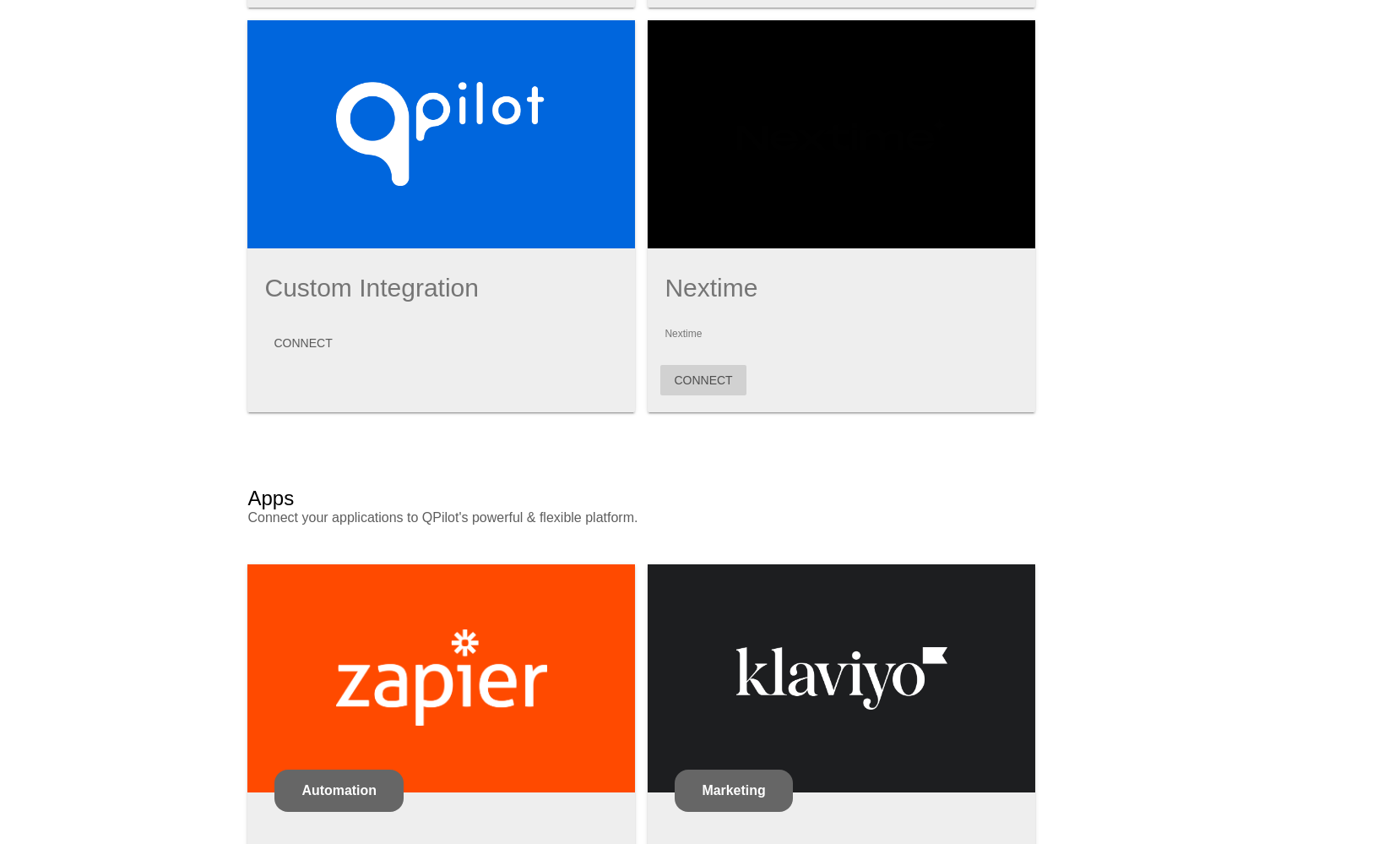
click at [700, 379] on span "CONNECT" at bounding box center [703, 380] width 58 height 13
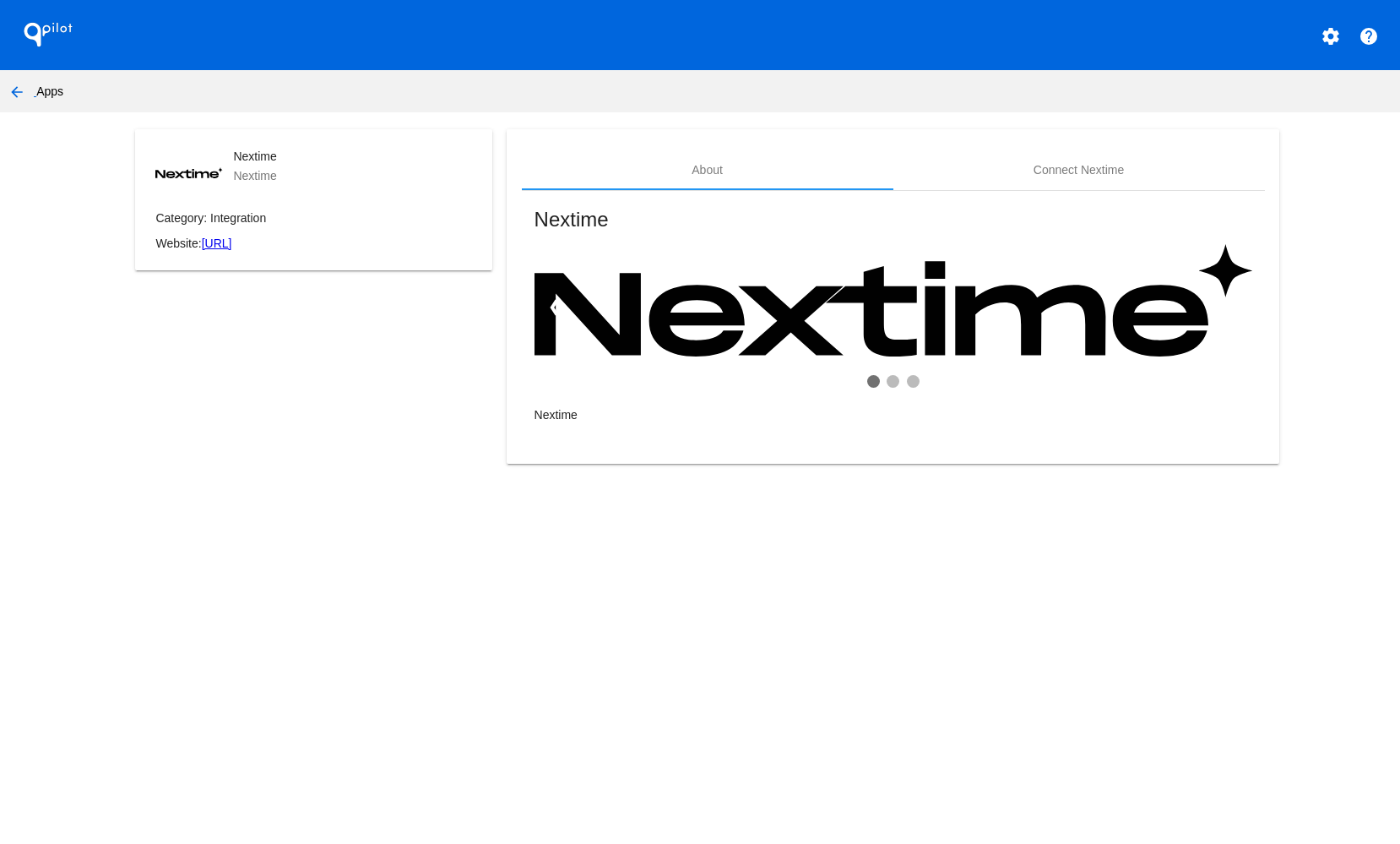
click at [880, 357] on img at bounding box center [893, 301] width 717 height 113
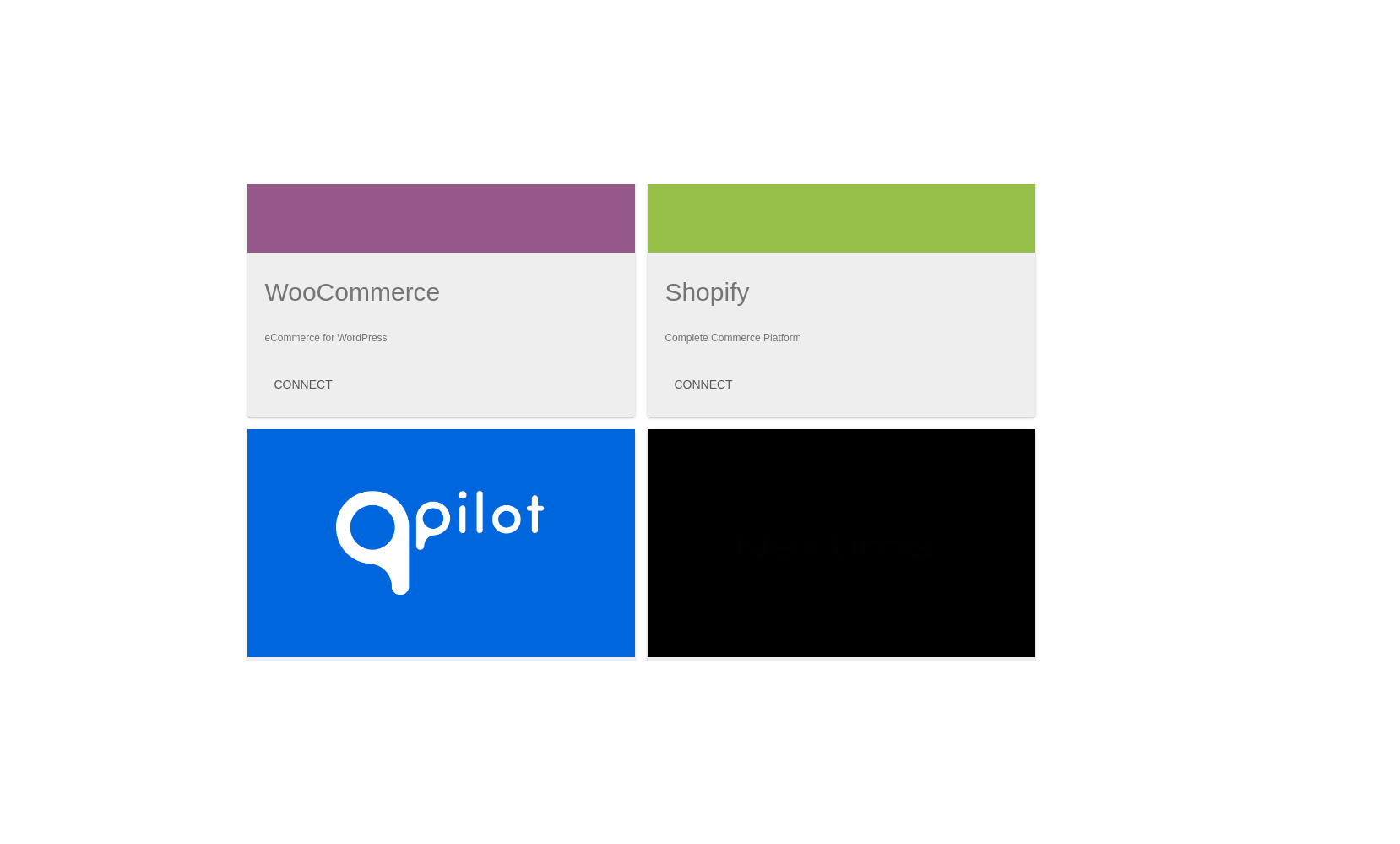
scroll to position [599, 0]
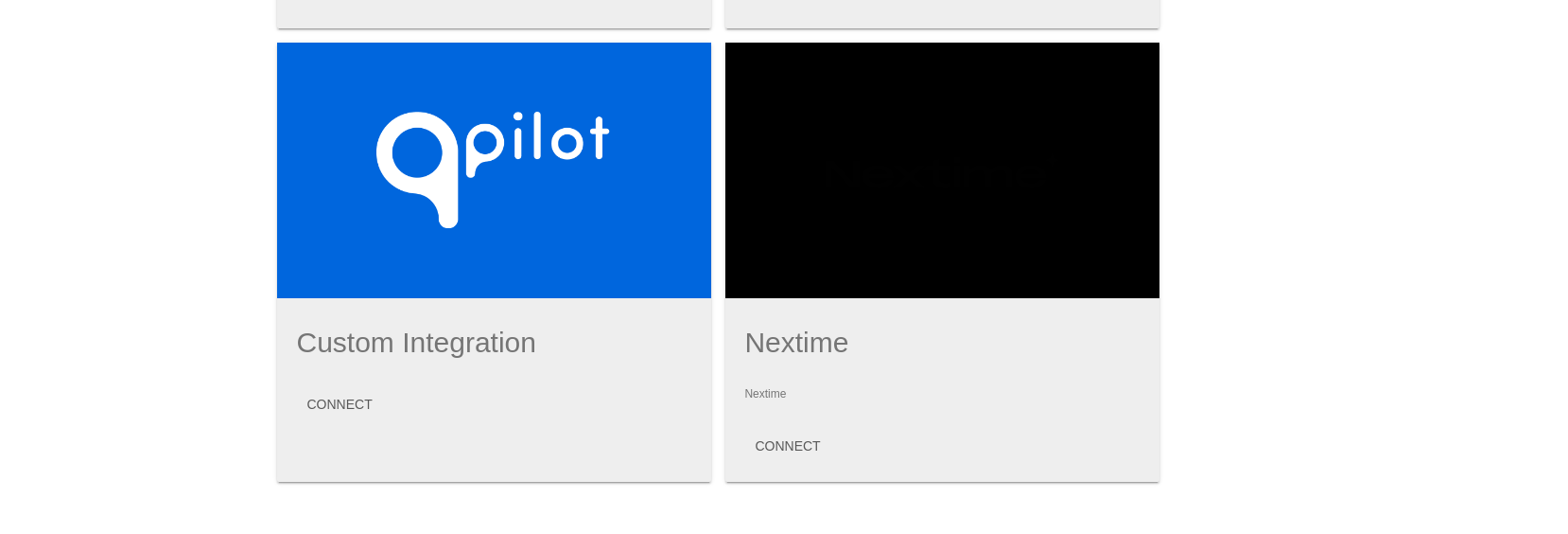
click at [710, 397] on div "WooCommerce eCommerce for WordPress CONNECT Shopify Complete Commerce Platform …" at bounding box center [718, 35] width 883 height 892
click at [685, 393] on div "CONNECT" at bounding box center [494, 404] width 396 height 34
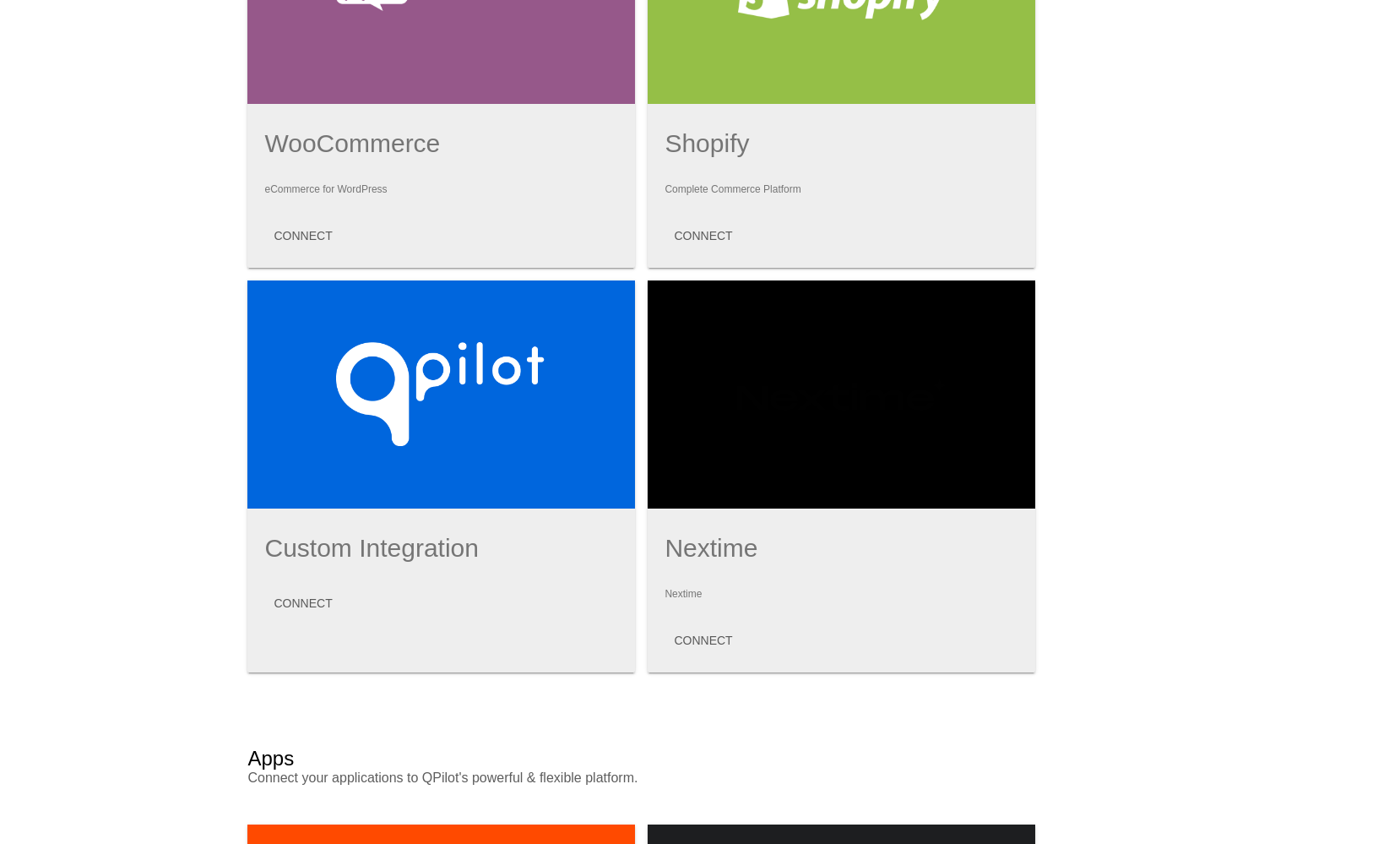
scroll to position [0, 0]
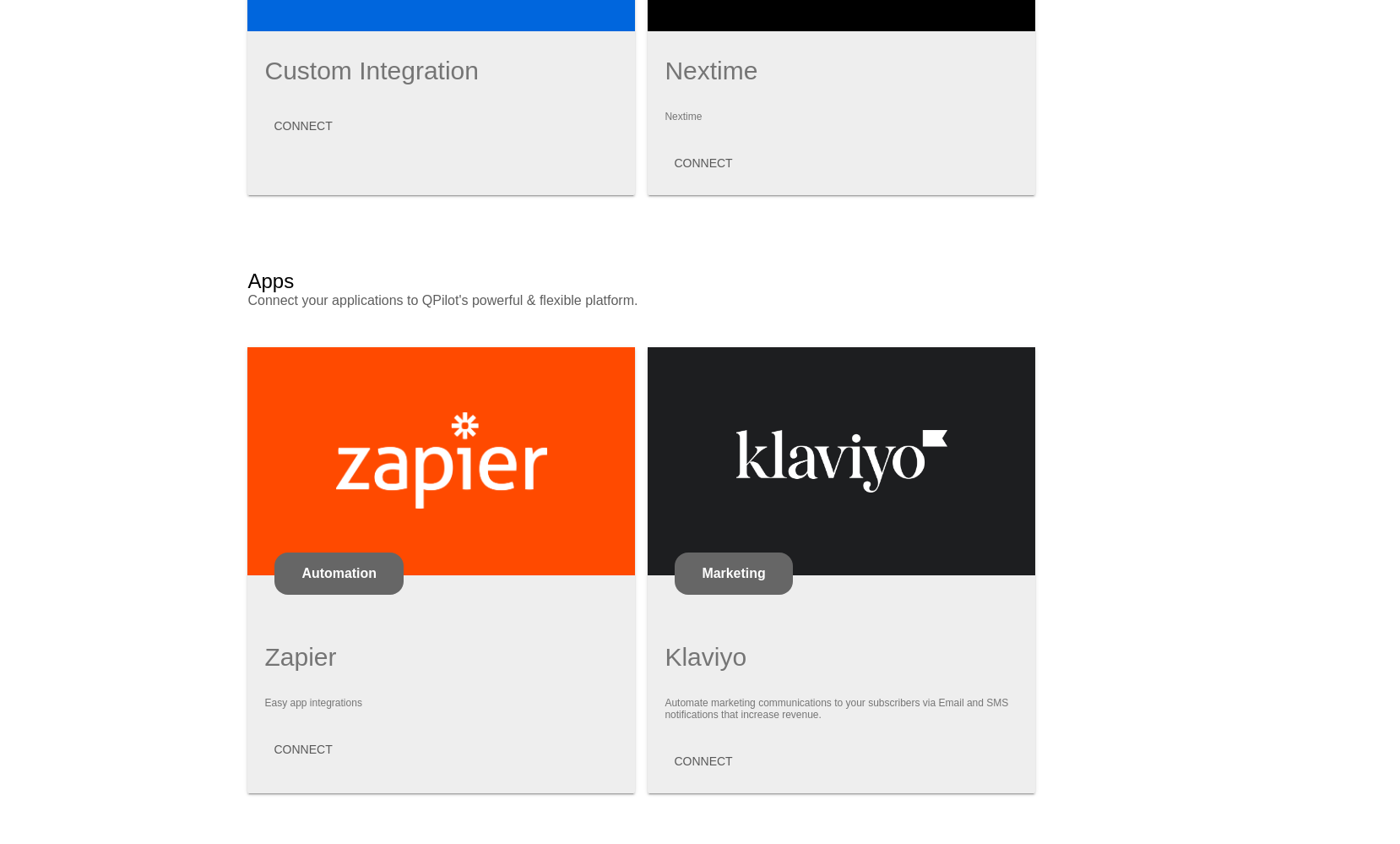
click at [1267, 519] on div "Profile Subscription Apps Online Stores: Autoship Cloud powered by QPilot™ Inte…" at bounding box center [700, 70] width 1400 height 1531
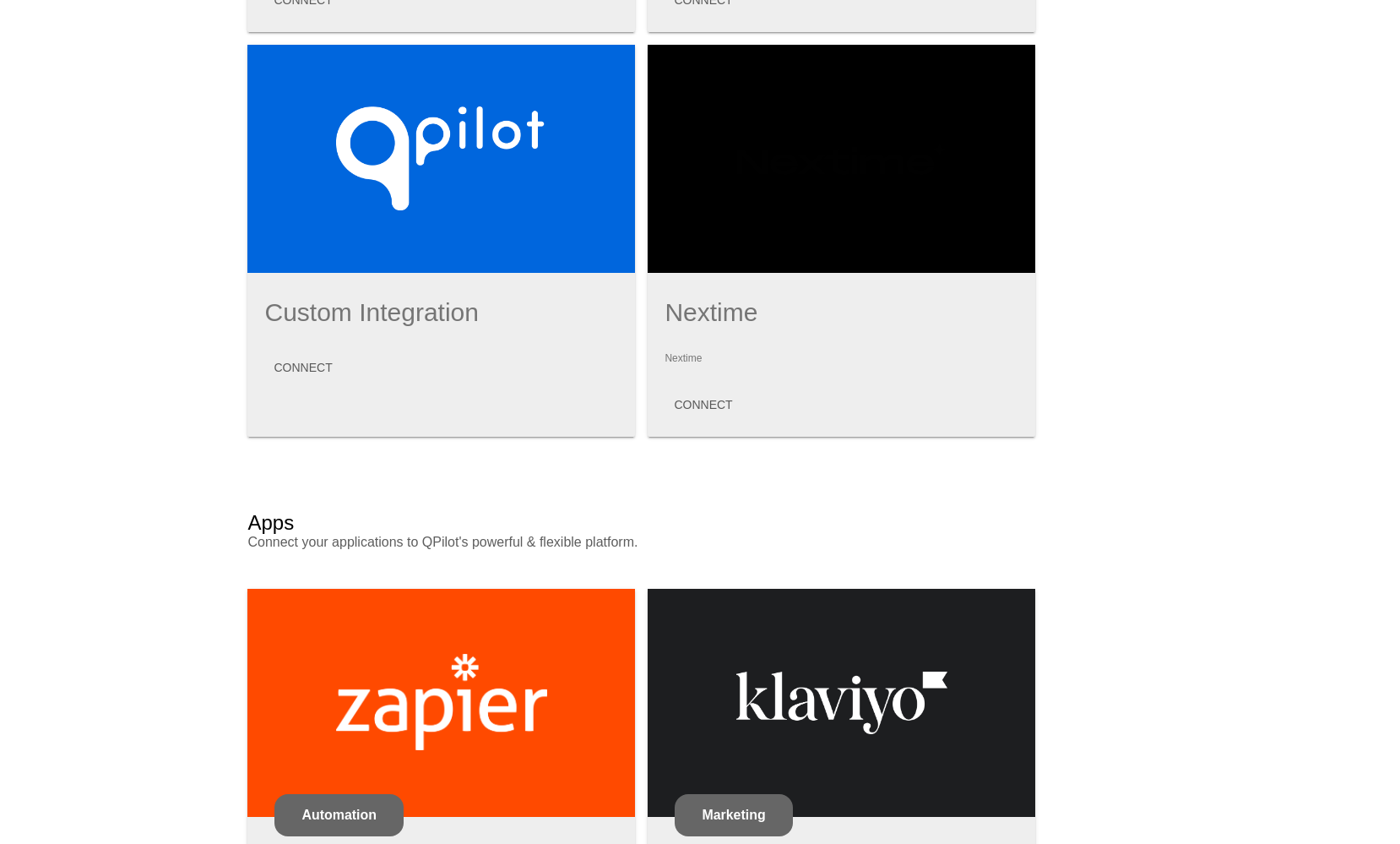
scroll to position [546, 0]
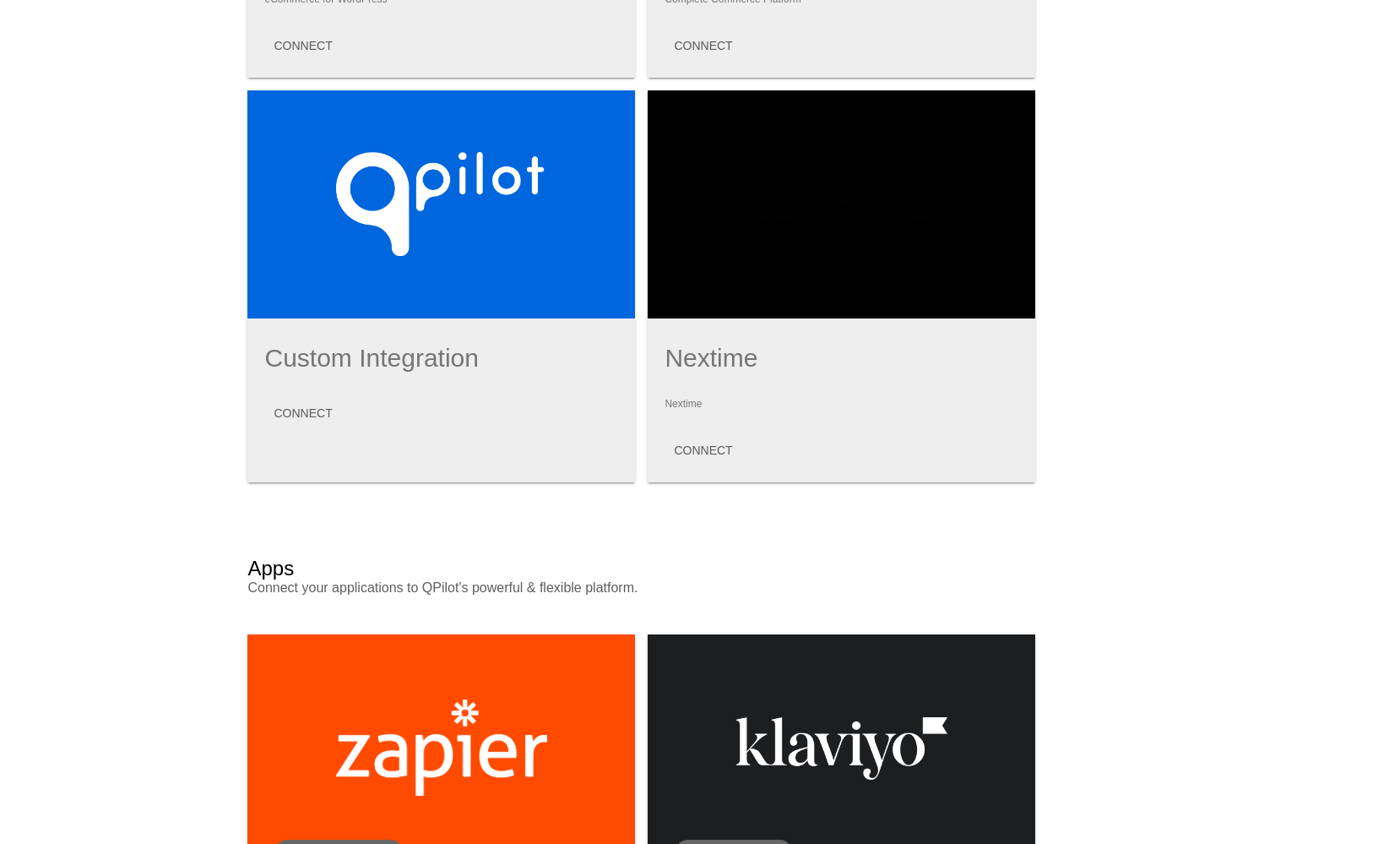
drag, startPoint x: 1251, startPoint y: 512, endPoint x: 1239, endPoint y: 511, distance: 12.0
click at [1239, 511] on div "Profile Subscription Apps Online Stores: Autoship Cloud powered by QPilot™ Inte…" at bounding box center [700, 357] width 1400 height 1531
